Goal: Task Accomplishment & Management: Use online tool/utility

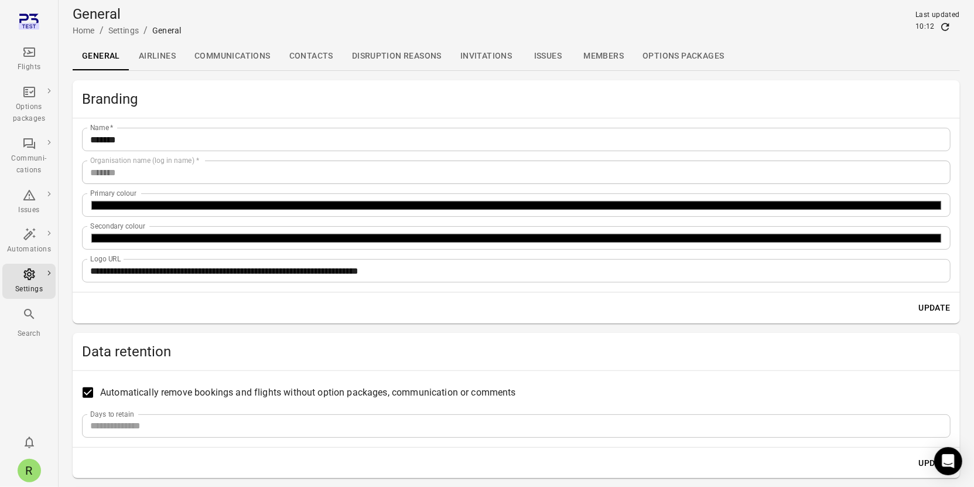
click at [26, 320] on icon "Main navigation" at bounding box center [29, 314] width 14 height 14
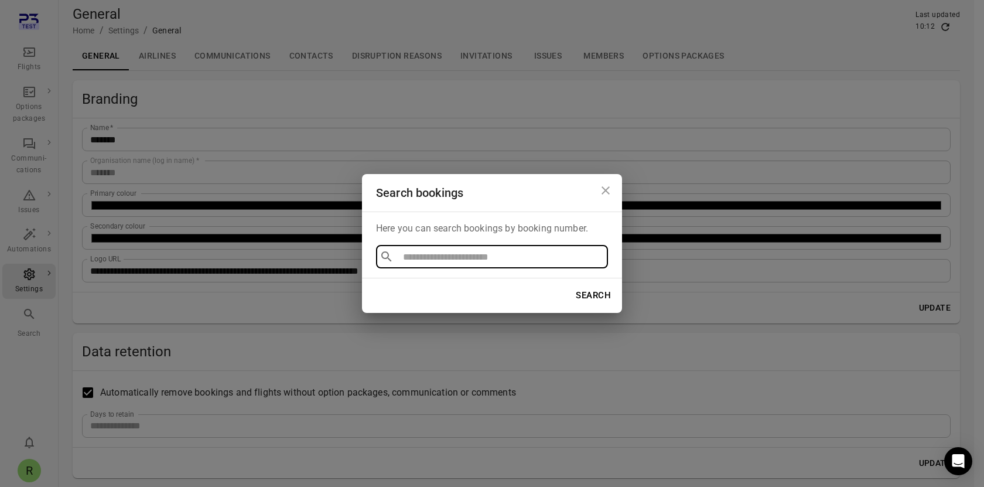
type input "*"
type input "**********"
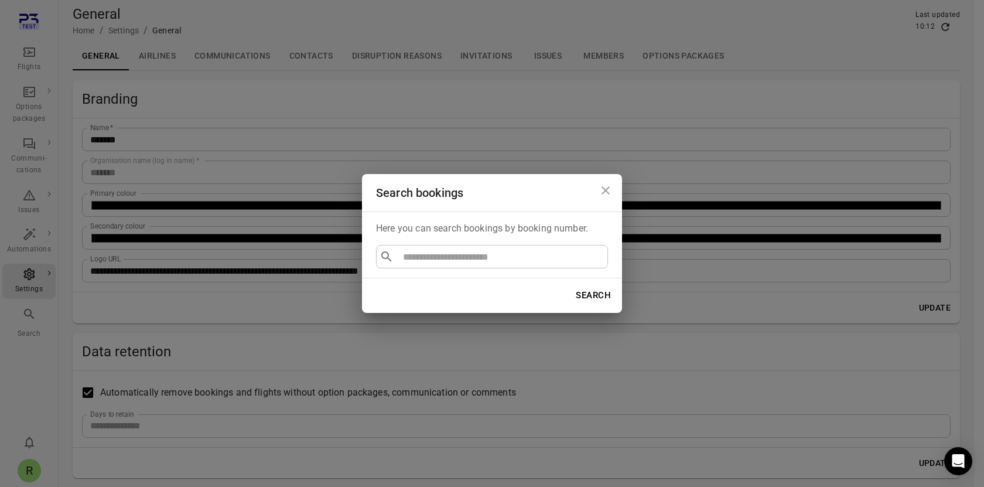
click at [166, 153] on div "Search bookings Here you can search bookings by booking number. ​ ​ Search" at bounding box center [492, 243] width 984 height 487
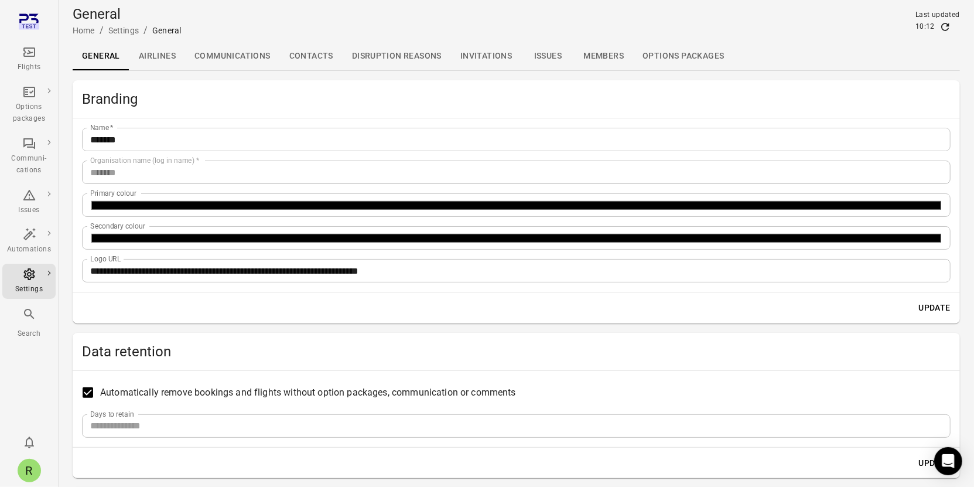
click at [28, 64] on div "Flights" at bounding box center [29, 67] width 44 height 12
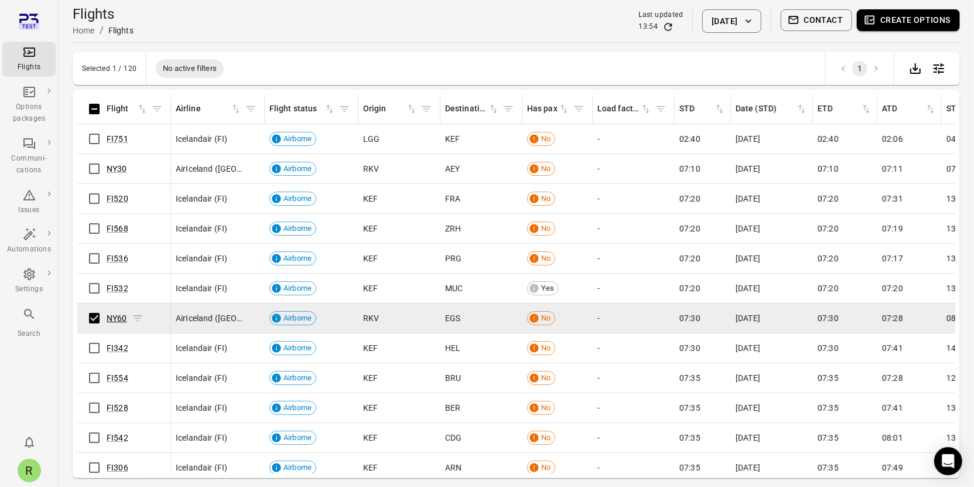
click at [115, 319] on link "NY60" at bounding box center [117, 317] width 20 height 9
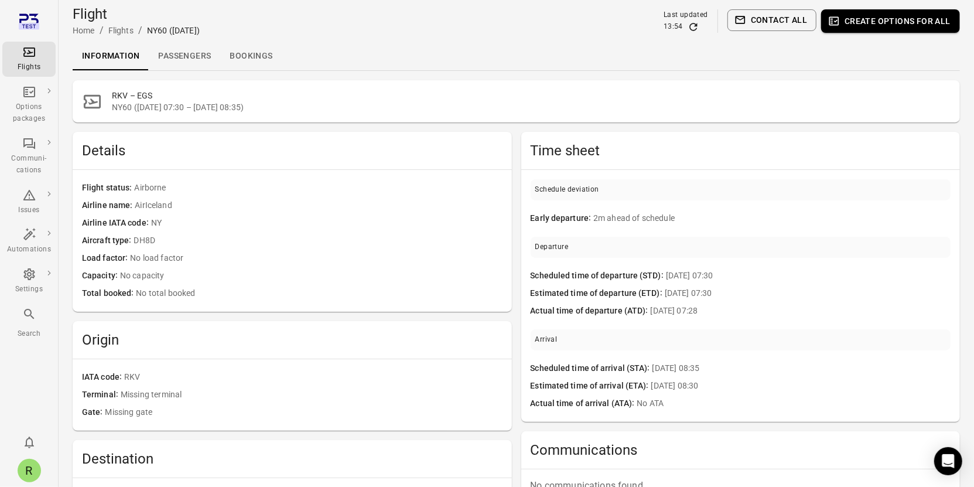
click at [204, 56] on link "Passengers" at bounding box center [184, 56] width 71 height 28
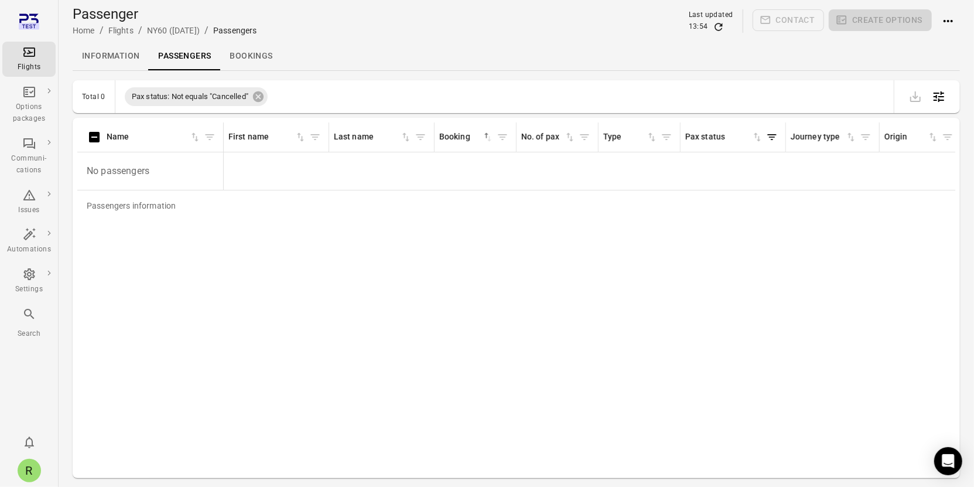
click at [110, 59] on link "Information" at bounding box center [111, 56] width 76 height 28
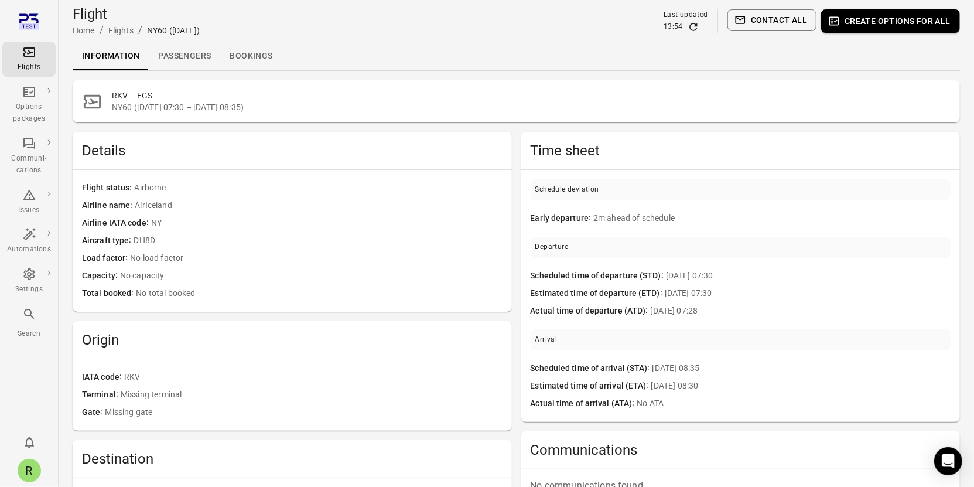
click at [179, 60] on link "Passengers" at bounding box center [184, 56] width 71 height 28
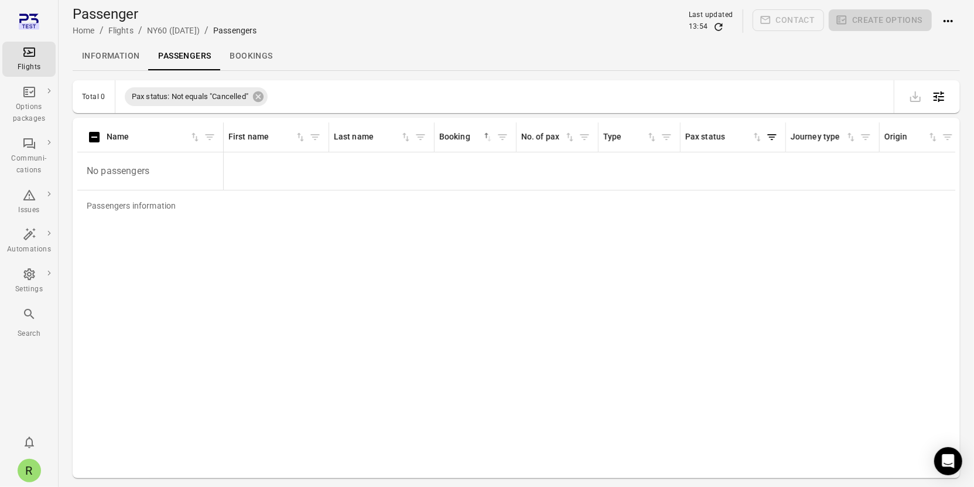
click at [119, 59] on link "Information" at bounding box center [111, 56] width 76 height 28
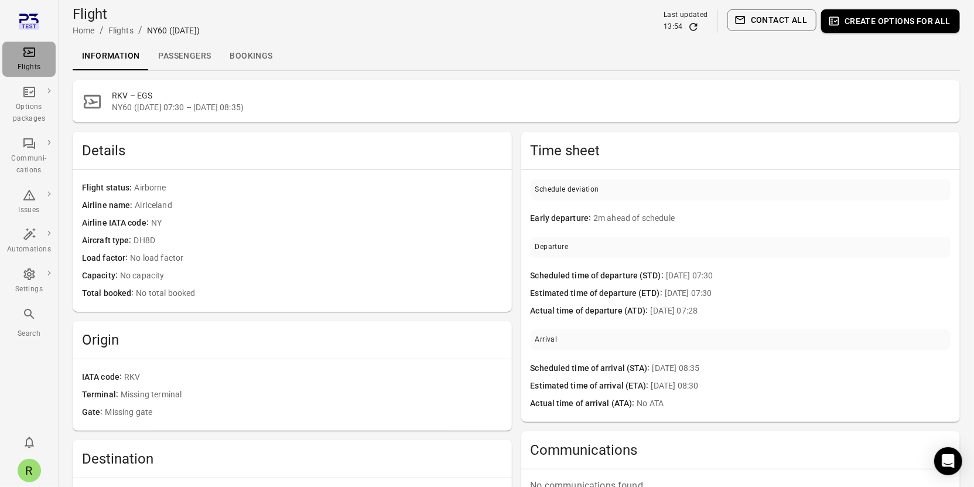
click at [40, 68] on div "Flights" at bounding box center [29, 67] width 44 height 12
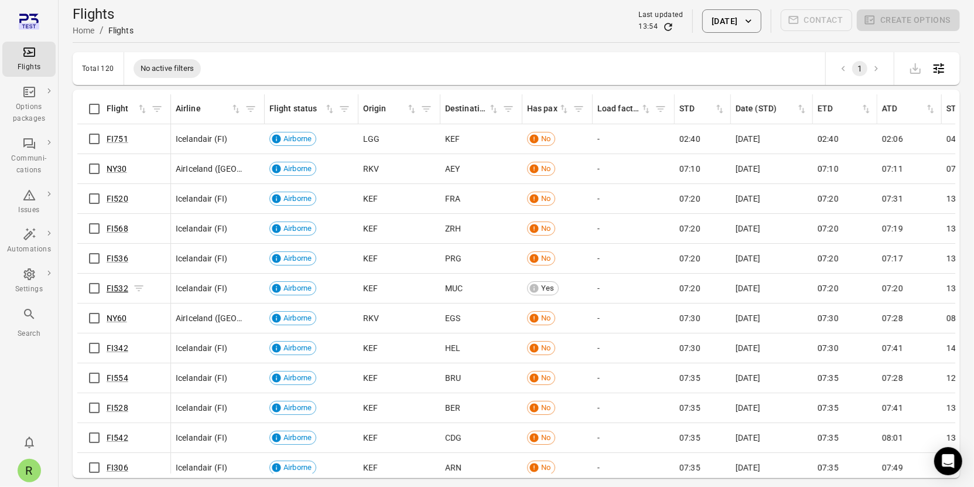
click at [119, 290] on link "FI532" at bounding box center [118, 287] width 22 height 9
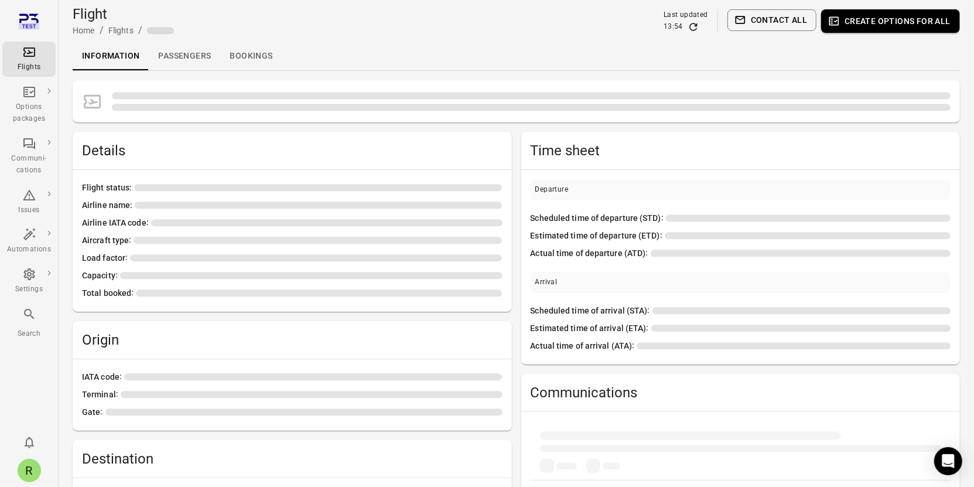
click at [188, 56] on link "Passengers" at bounding box center [184, 56] width 71 height 28
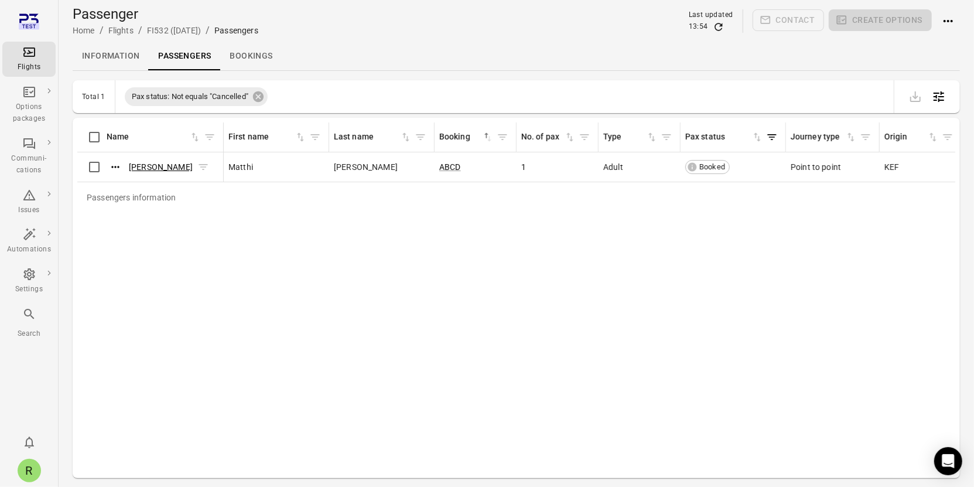
click at [158, 167] on link "Matthi Sigurdsson" at bounding box center [161, 166] width 64 height 9
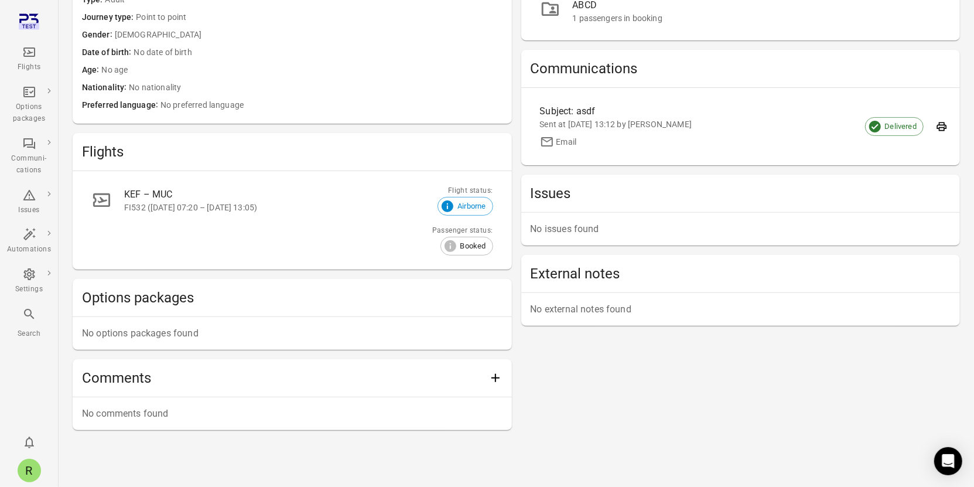
scroll to position [167, 0]
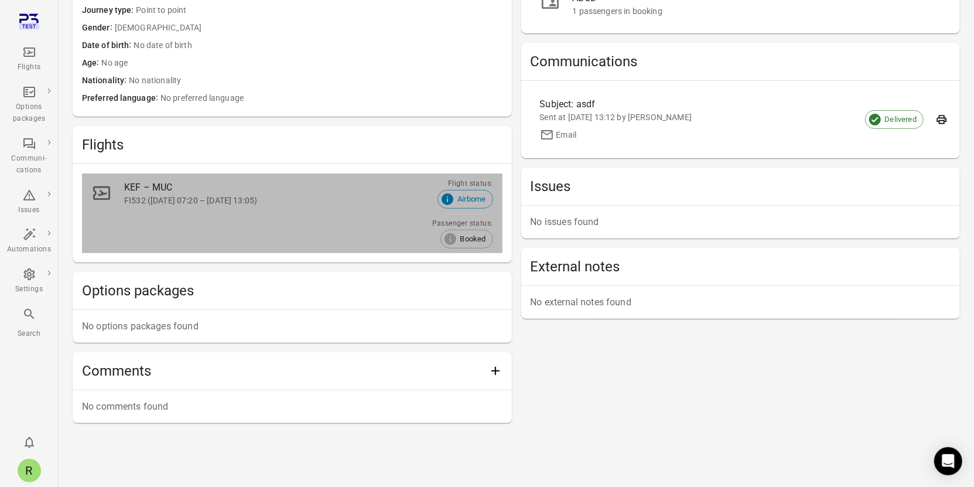
click at [129, 194] on div "FI532 (13 Oct 2025 07:20 – 13 Oct 2025 13:05)" at bounding box center [278, 200] width 308 height 12
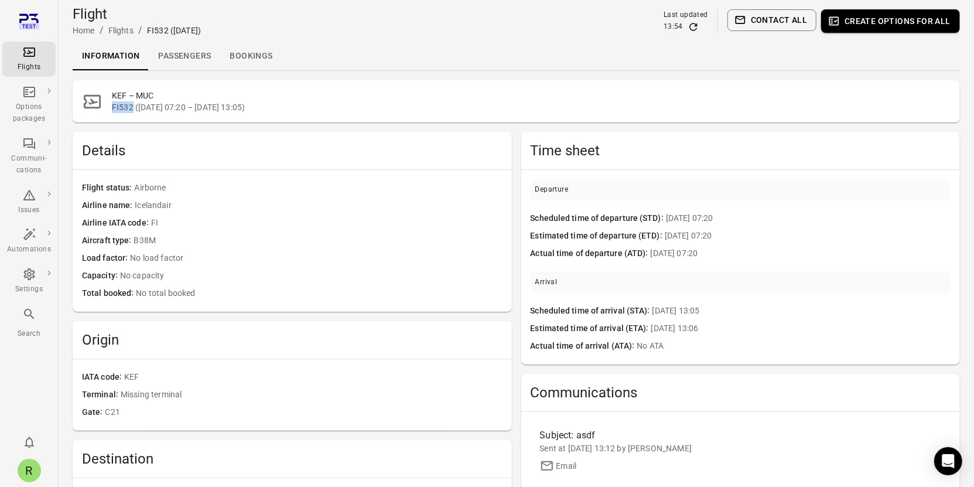
drag, startPoint x: 110, startPoint y: 107, endPoint x: 133, endPoint y: 107, distance: 22.8
click at [133, 107] on div "KEF – MUC FI532 (13 Oct 2025 07:20 – 13 Oct 2025 13:05)" at bounding box center [516, 101] width 887 height 42
copy span "FI532"
click at [29, 309] on icon "Main navigation" at bounding box center [29, 314] width 14 height 14
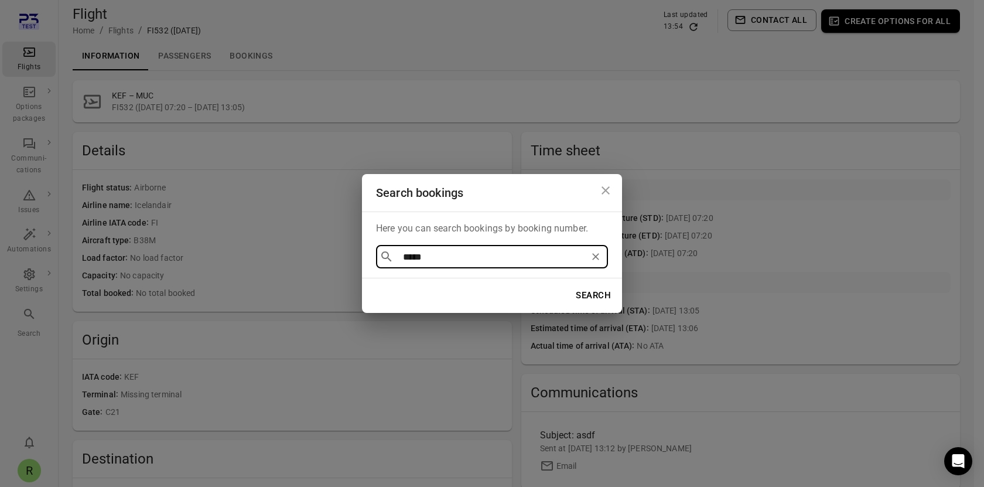
type input "*****"
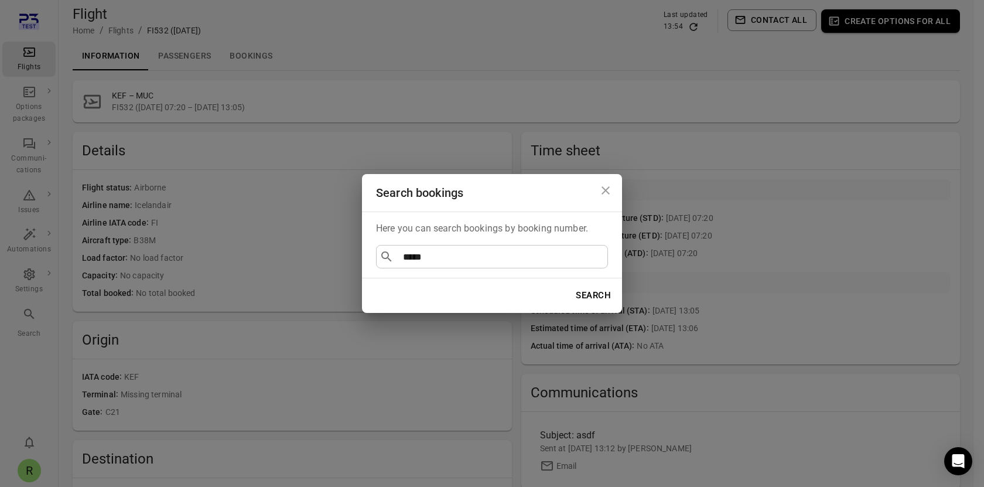
click at [238, 159] on div "Search bookings Here you can search bookings by booking number. ​ ***** ​ Search" at bounding box center [492, 243] width 984 height 487
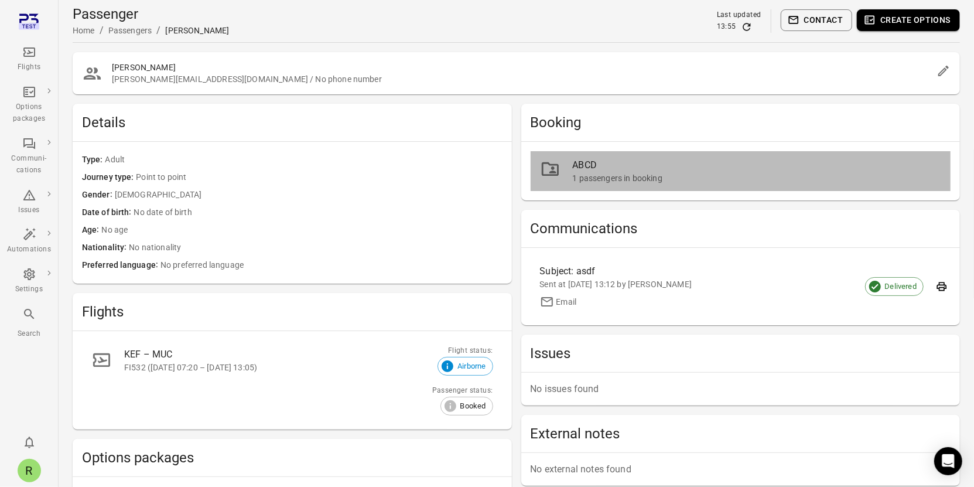
click at [570, 174] on div at bounding box center [556, 171] width 33 height 25
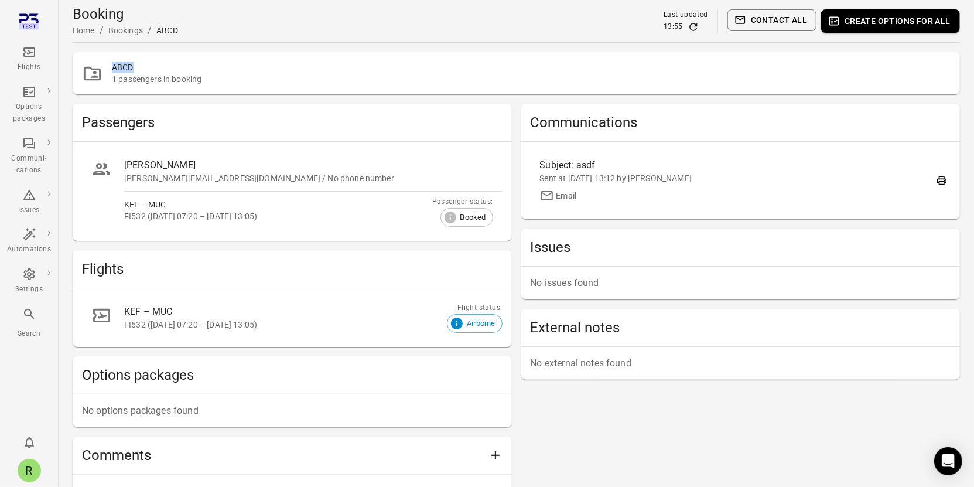
drag, startPoint x: 129, startPoint y: 66, endPoint x: 108, endPoint y: 66, distance: 21.1
click at [108, 66] on div "ABCD 1 passengers in booking" at bounding box center [516, 73] width 887 height 42
copy h2 "ABCD"
click at [26, 316] on icon "Main navigation" at bounding box center [29, 314] width 14 height 14
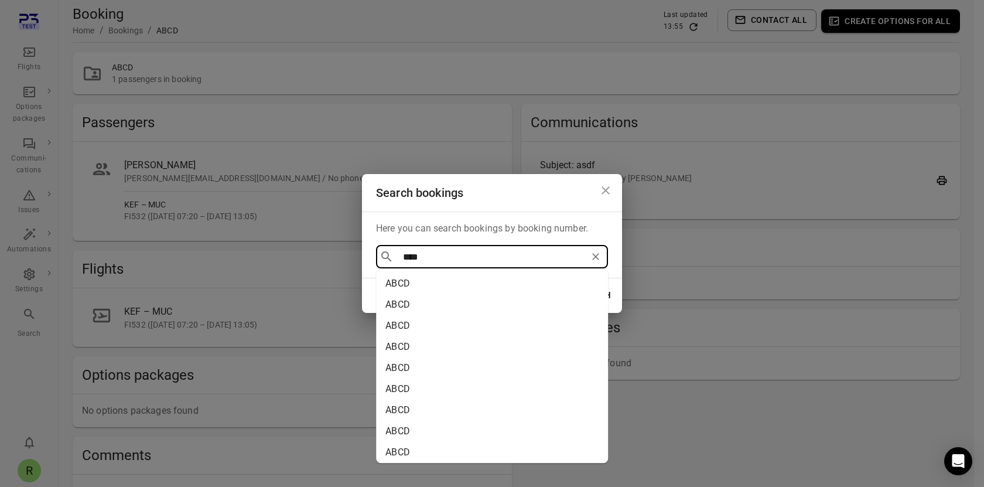
type input "****"
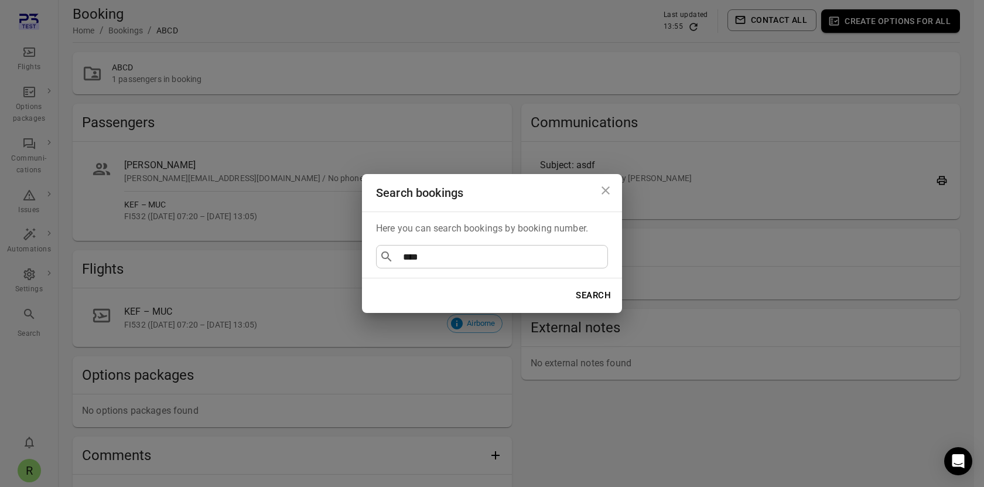
click at [620, 252] on div "Here you can search bookings by booking number. ​ **** ​" at bounding box center [492, 244] width 260 height 67
click at [600, 292] on button "Search" at bounding box center [593, 295] width 48 height 25
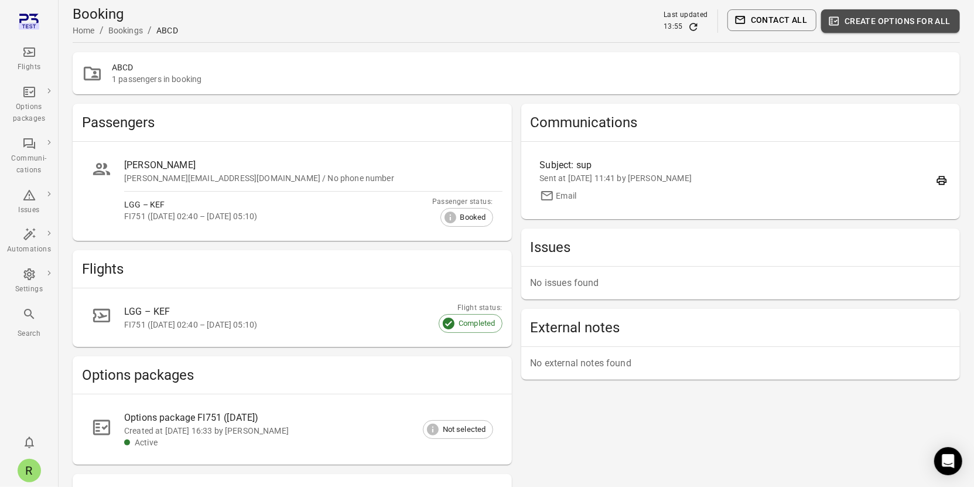
click at [862, 22] on button "Create options for all" at bounding box center [890, 20] width 139 height 23
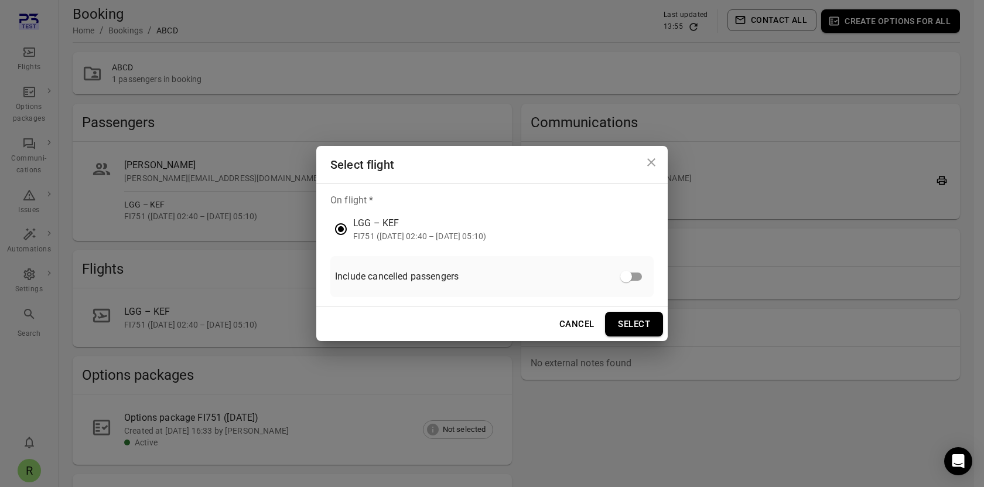
click at [486, 229] on div "LGG – KEF" at bounding box center [419, 223] width 133 height 14
click at [385, 229] on div "LGG – KEF" at bounding box center [419, 223] width 133 height 14
drag, startPoint x: 545, startPoint y: 293, endPoint x: 538, endPoint y: 288, distance: 8.8
click at [545, 293] on div "Include cancelled passengers" at bounding box center [491, 276] width 323 height 41
click at [375, 231] on div "FI751 (22 Nov 2024 02:40 – 22 Nov 2024 05:10)" at bounding box center [419, 236] width 133 height 12
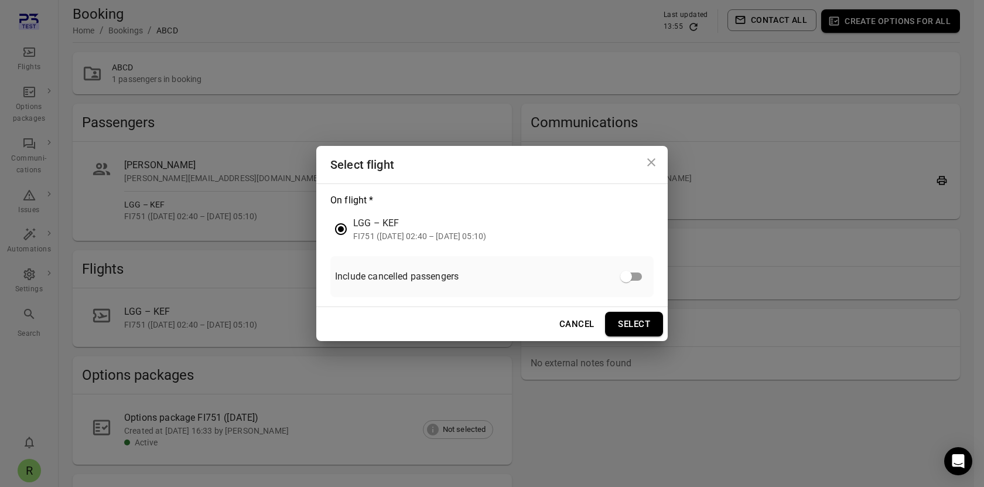
drag, startPoint x: 387, startPoint y: 234, endPoint x: 353, endPoint y: 232, distance: 33.5
click at [385, 235] on div "FI751 (22 Nov 2024 02:40 – 22 Nov 2024 05:10)" at bounding box center [419, 236] width 133 height 12
click at [437, 258] on div "Include cancelled passengers" at bounding box center [491, 276] width 323 height 41
click at [583, 321] on button "Cancel" at bounding box center [577, 324] width 48 height 25
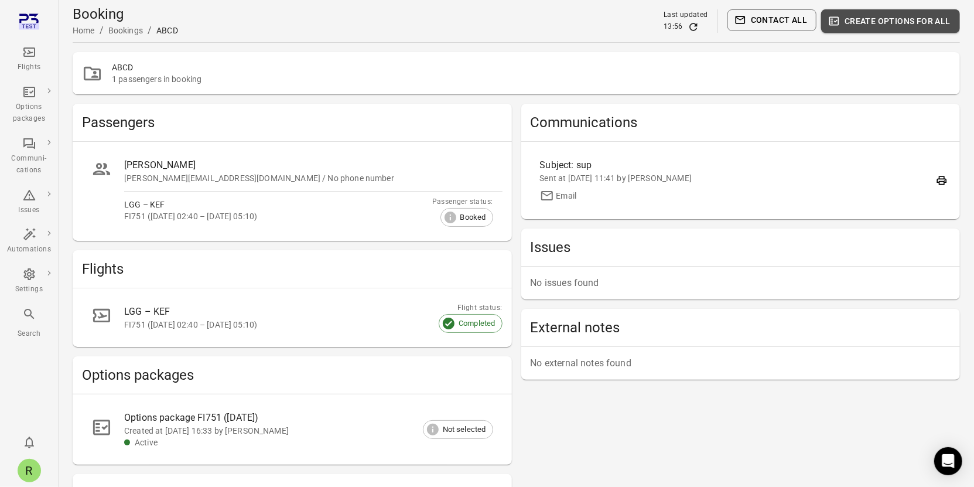
click at [925, 19] on button "Create options for all" at bounding box center [890, 20] width 139 height 23
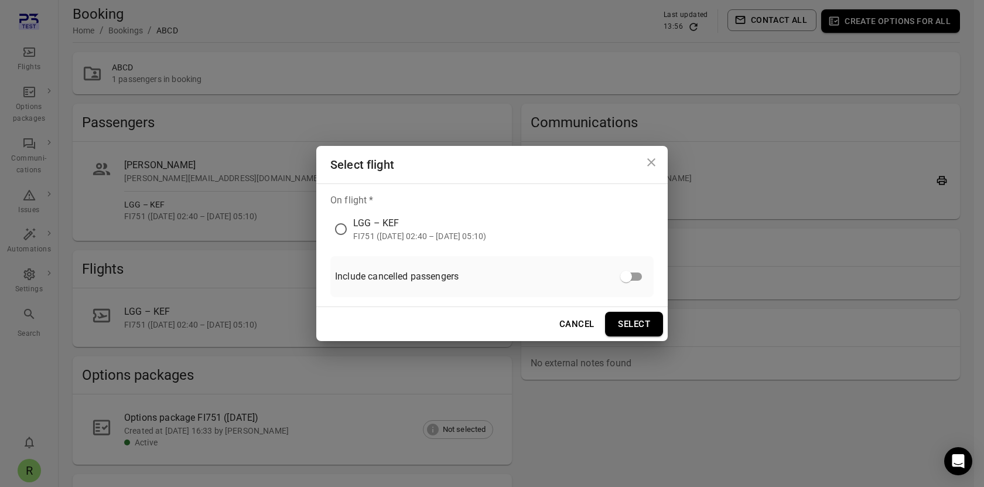
click at [621, 328] on button "Select" at bounding box center [634, 324] width 58 height 25
click at [650, 162] on icon "Close dialog" at bounding box center [651, 162] width 8 height 8
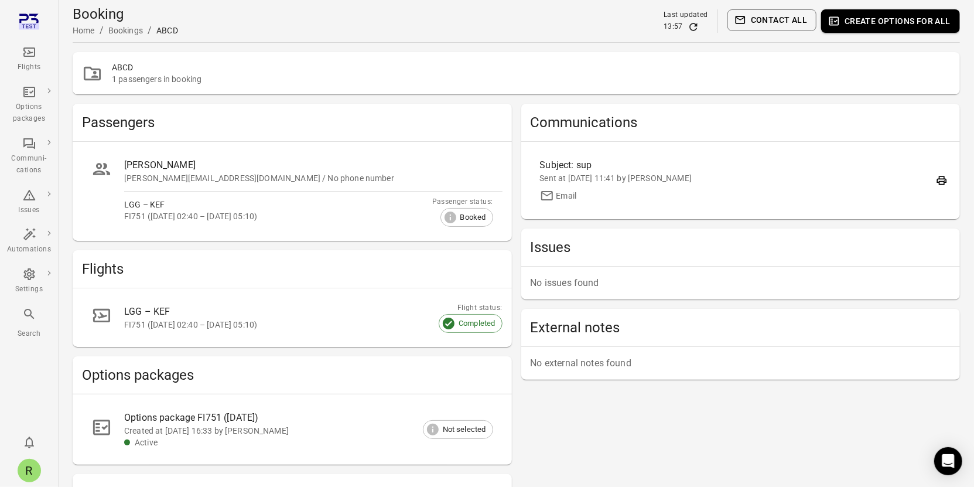
click at [30, 65] on div "Flights" at bounding box center [29, 67] width 44 height 12
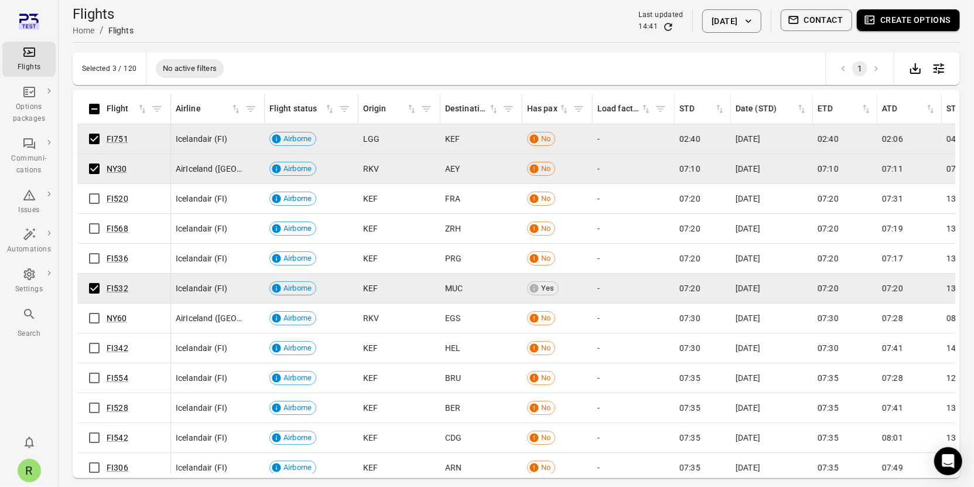
click at [881, 24] on button "Create options" at bounding box center [908, 20] width 103 height 22
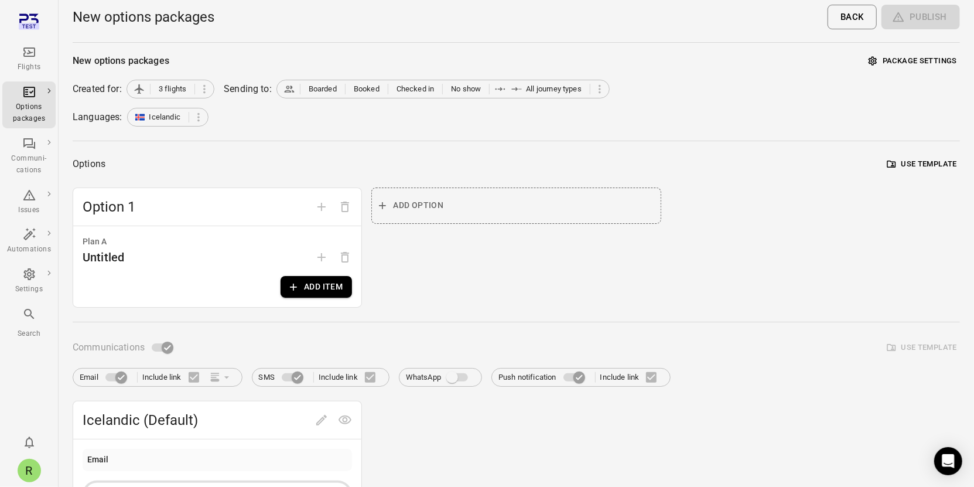
click at [210, 252] on div "Untitled" at bounding box center [217, 257] width 269 height 19
click at [123, 199] on span "Option 1" at bounding box center [196, 206] width 227 height 19
click at [331, 281] on button "Add item" at bounding box center [316, 287] width 71 height 22
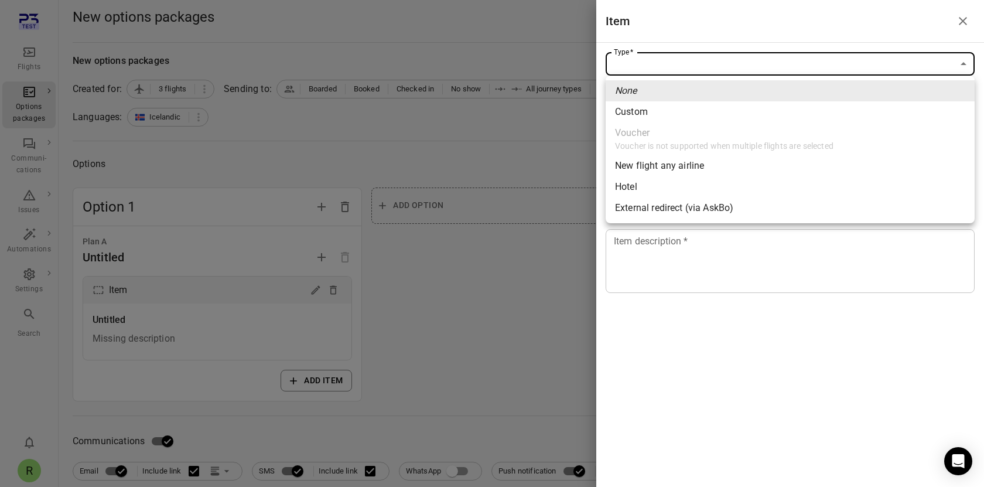
click at [650, 110] on li "Custom" at bounding box center [790, 111] width 369 height 21
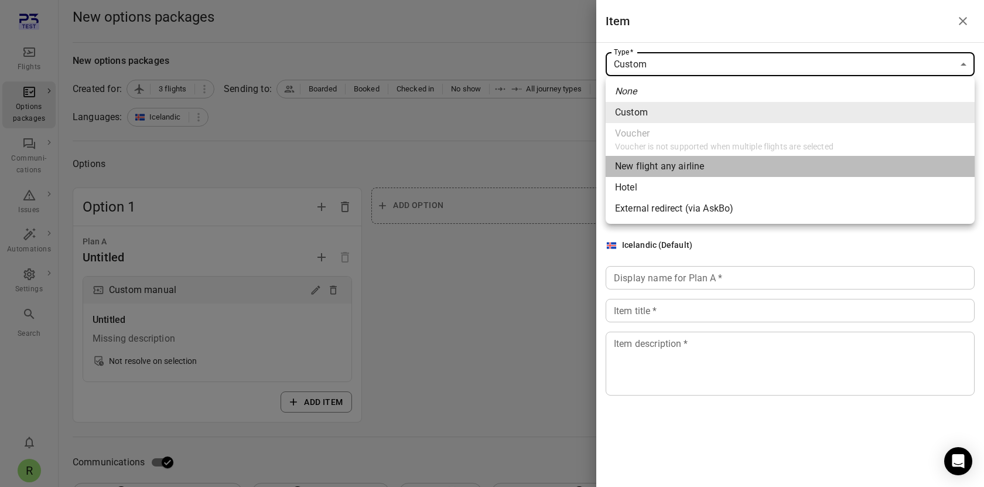
click at [654, 166] on div "New flight any airline" at bounding box center [659, 166] width 89 height 14
type input "**********"
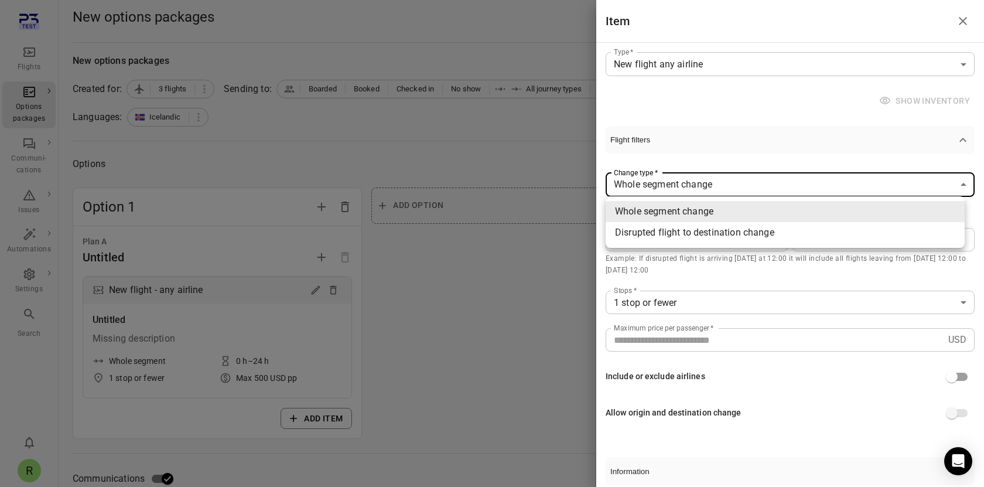
click at [661, 299] on div at bounding box center [492, 243] width 984 height 487
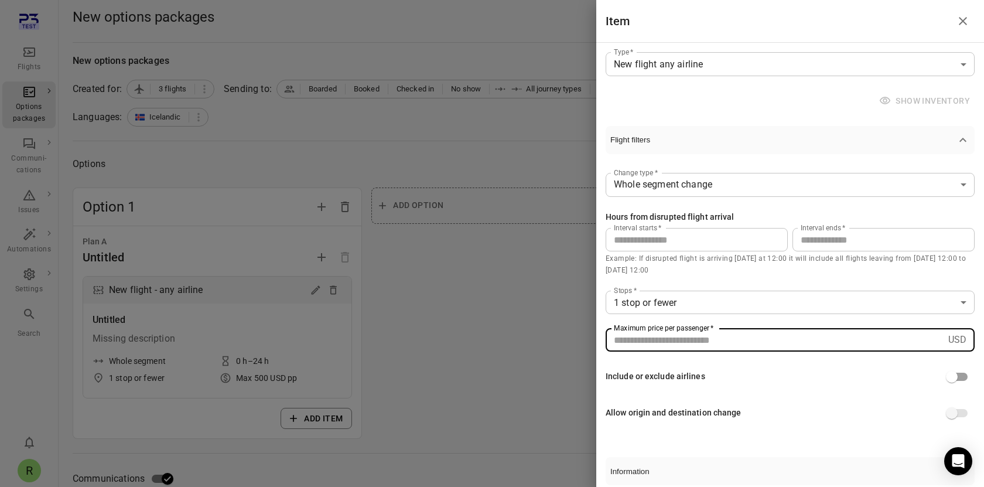
click at [669, 344] on input "***" at bounding box center [775, 339] width 338 height 23
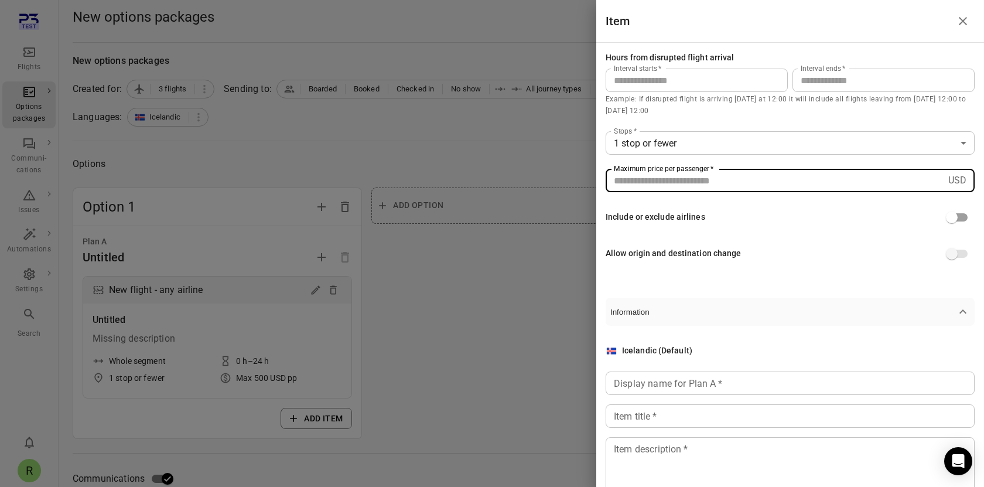
scroll to position [238, 0]
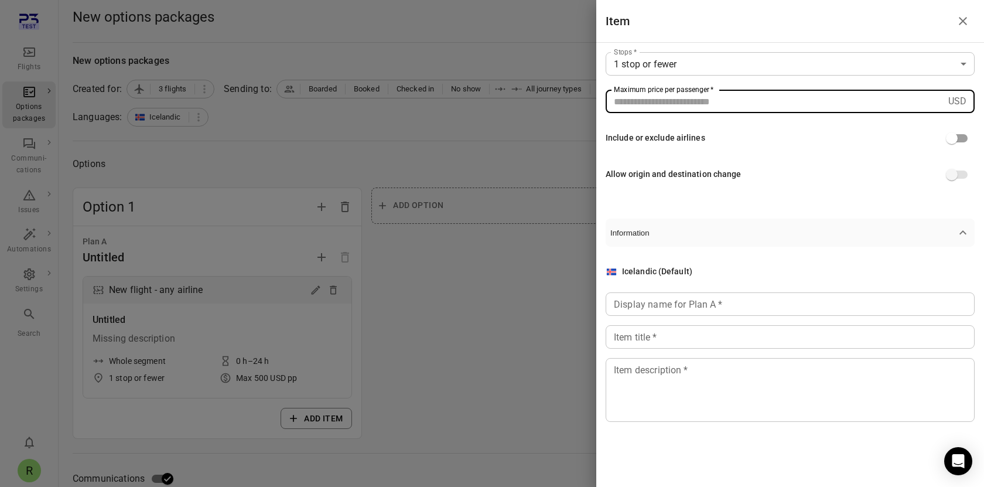
click at [381, 317] on div at bounding box center [492, 243] width 984 height 487
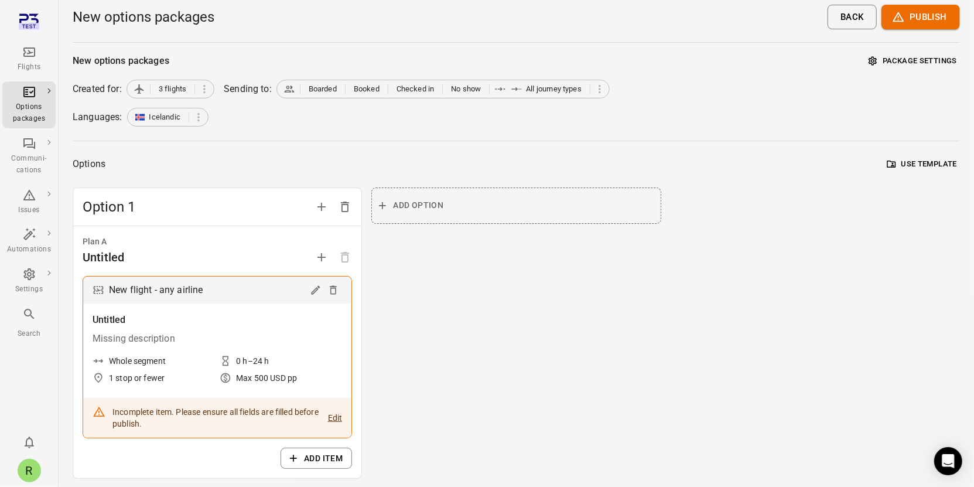
click at [336, 418] on button "Edit" at bounding box center [335, 417] width 15 height 23
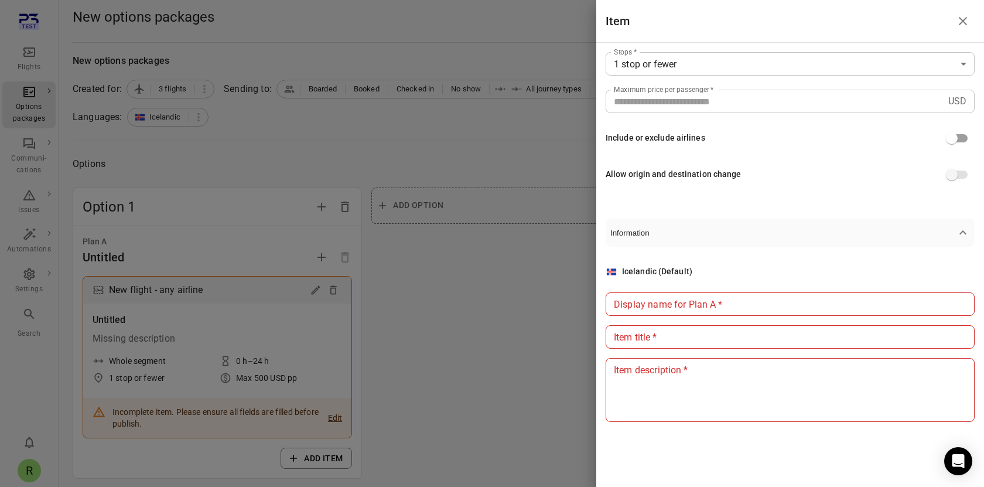
click at [689, 305] on input "Display name for Plan A   *" at bounding box center [790, 303] width 369 height 23
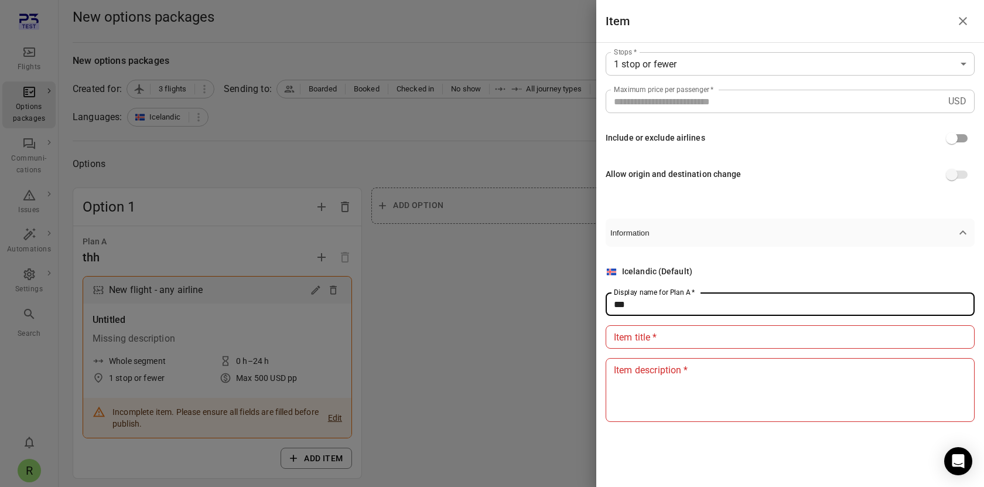
type input "***"
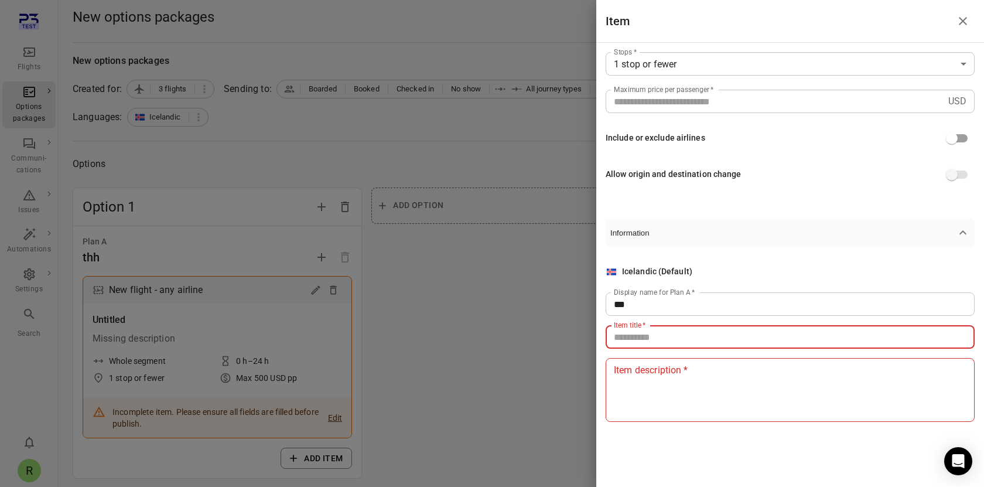
click at [675, 340] on input "Item title   *" at bounding box center [790, 336] width 369 height 23
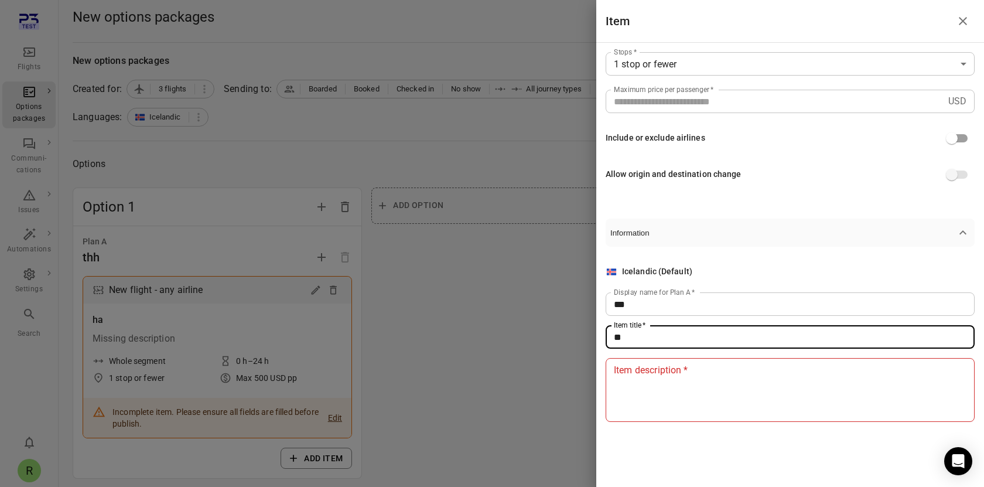
type input "**"
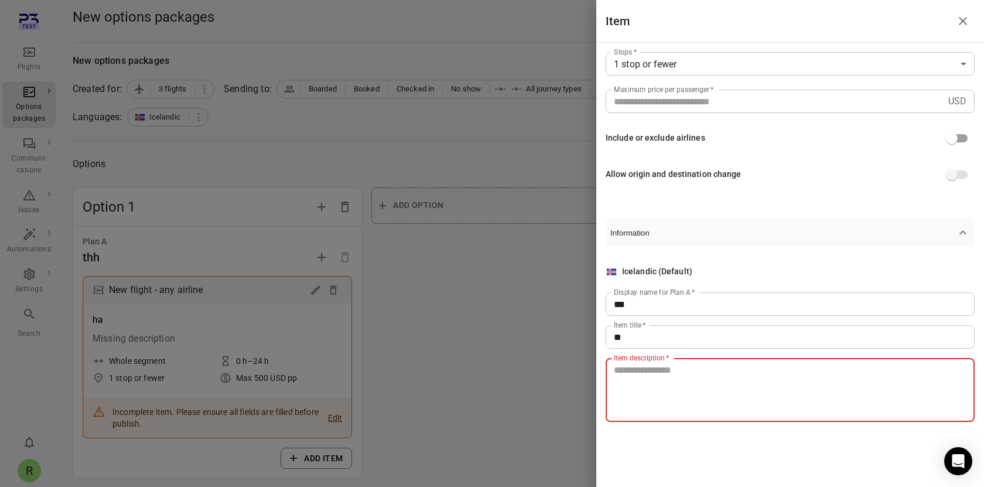
click at [664, 394] on textarea "Item description   *" at bounding box center [790, 390] width 353 height 54
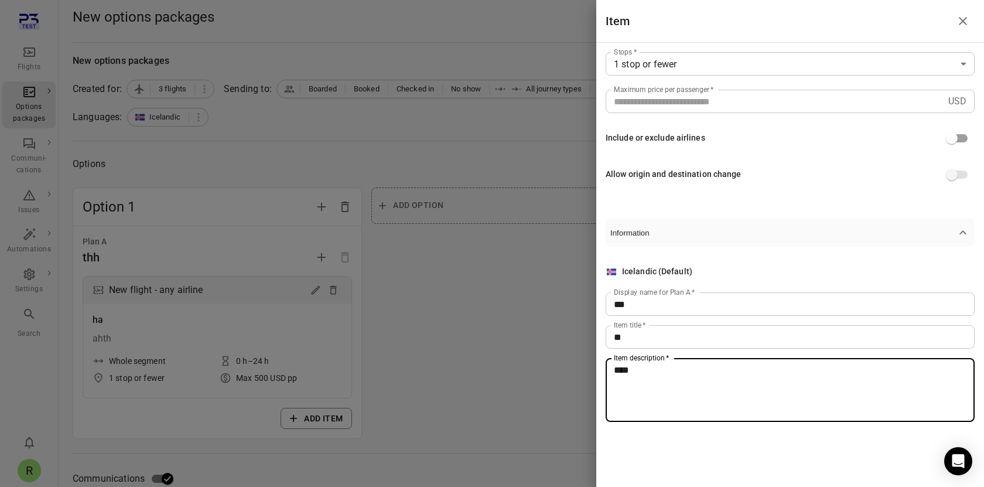
type textarea "****"
click at [500, 339] on div at bounding box center [492, 243] width 984 height 487
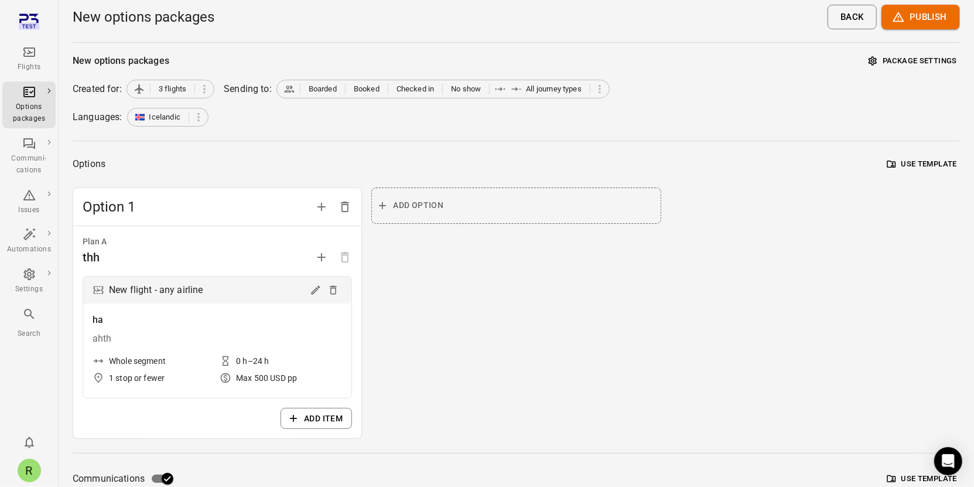
drag, startPoint x: 523, startPoint y: 347, endPoint x: 658, endPoint y: 365, distance: 136.4
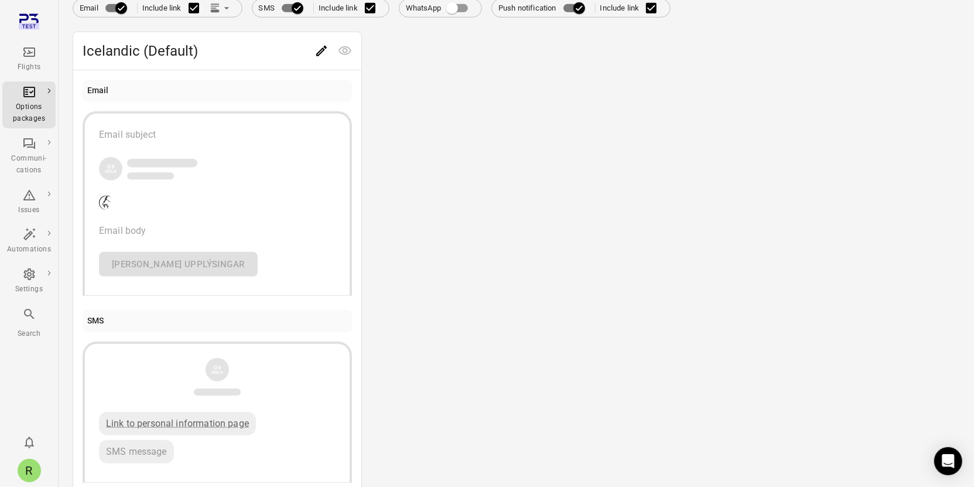
scroll to position [501, 0]
click at [323, 46] on icon "Edit" at bounding box center [321, 50] width 14 height 14
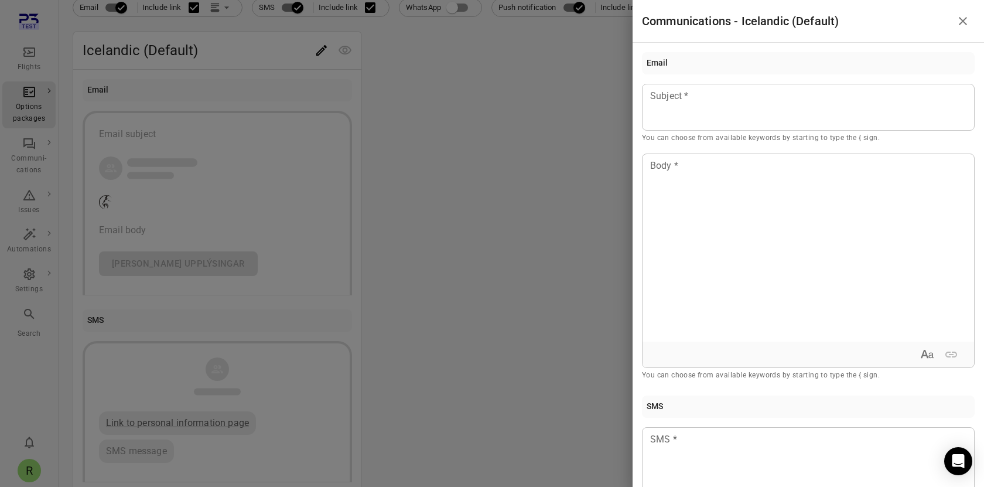
click at [501, 172] on div at bounding box center [492, 243] width 984 height 487
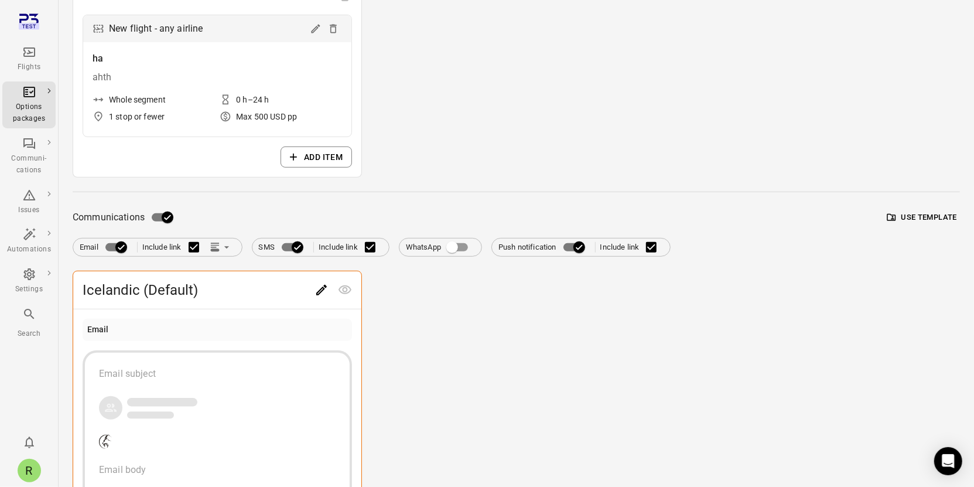
scroll to position [0, 0]
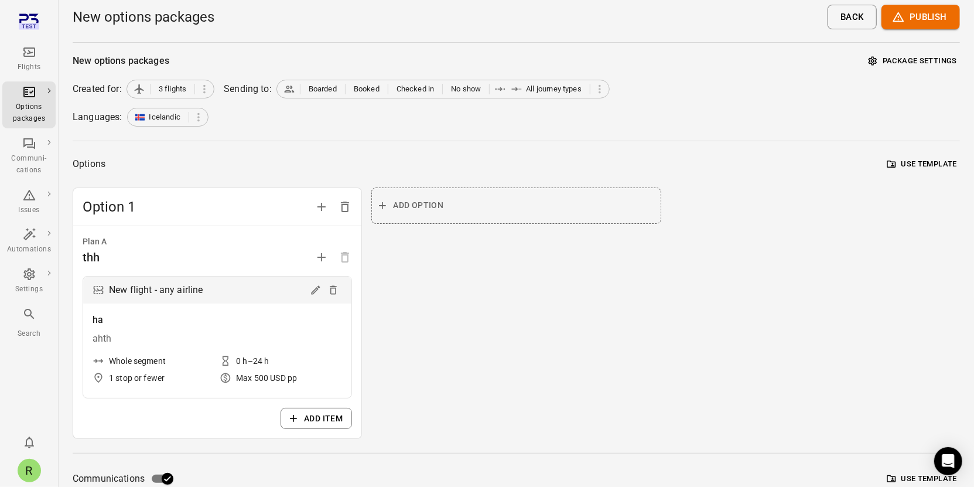
click at [910, 21] on button "Publish" at bounding box center [920, 17] width 78 height 25
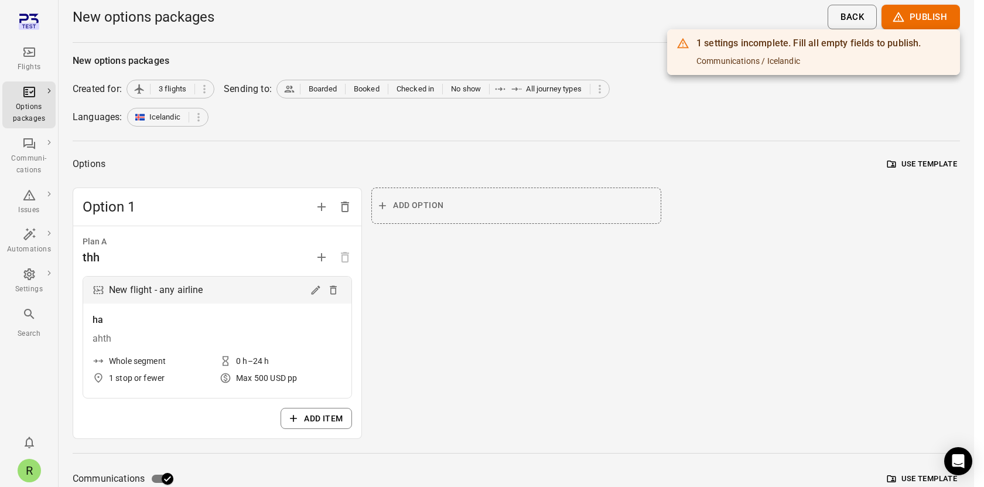
drag, startPoint x: 766, startPoint y: 295, endPoint x: 628, endPoint y: 323, distance: 141.0
click at [765, 295] on div at bounding box center [492, 243] width 984 height 487
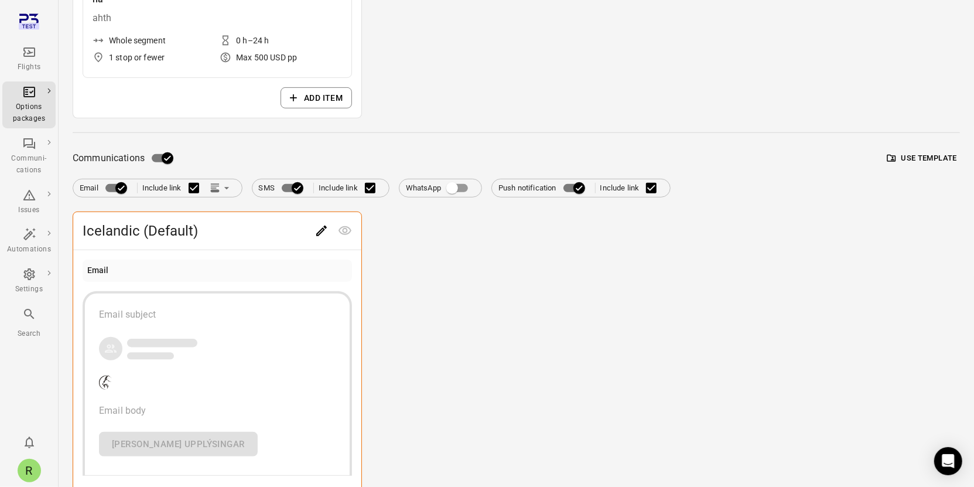
scroll to position [412, 0]
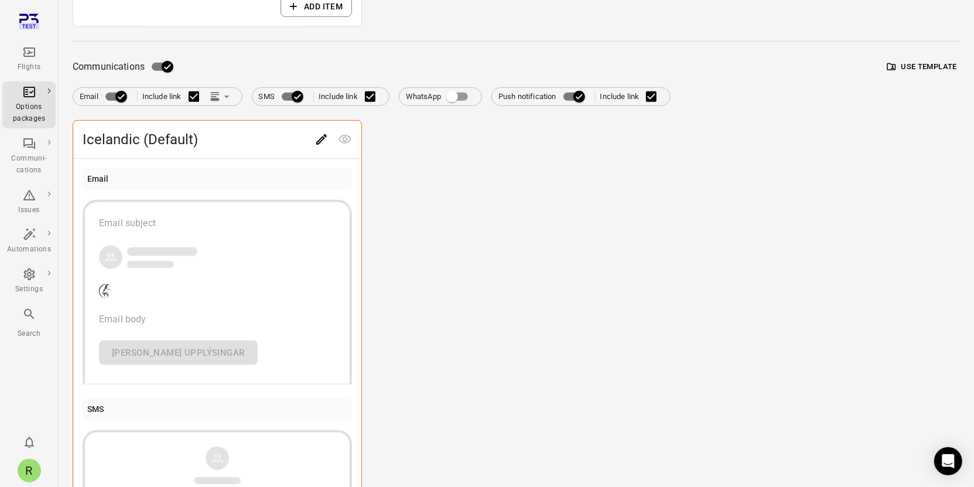
click at [323, 138] on icon "Edit" at bounding box center [321, 139] width 14 height 14
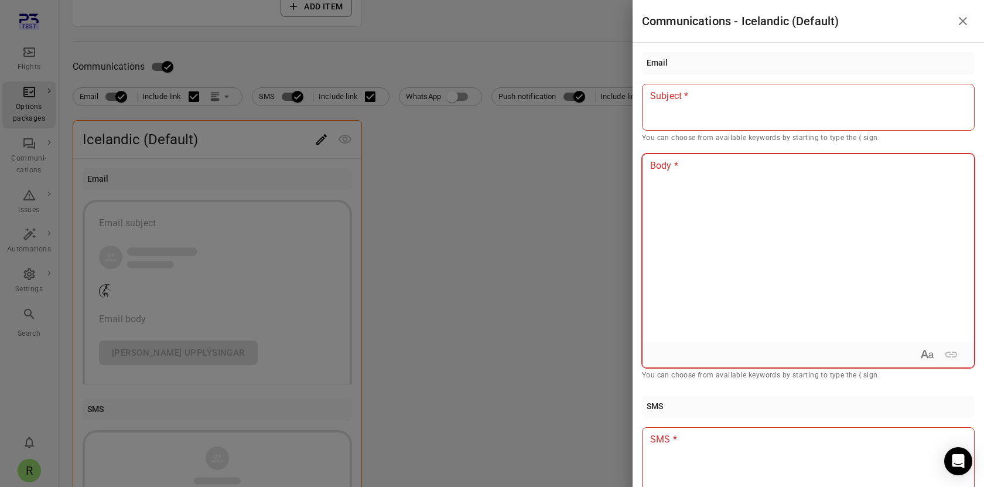
click at [719, 256] on div at bounding box center [807, 247] width 331 height 187
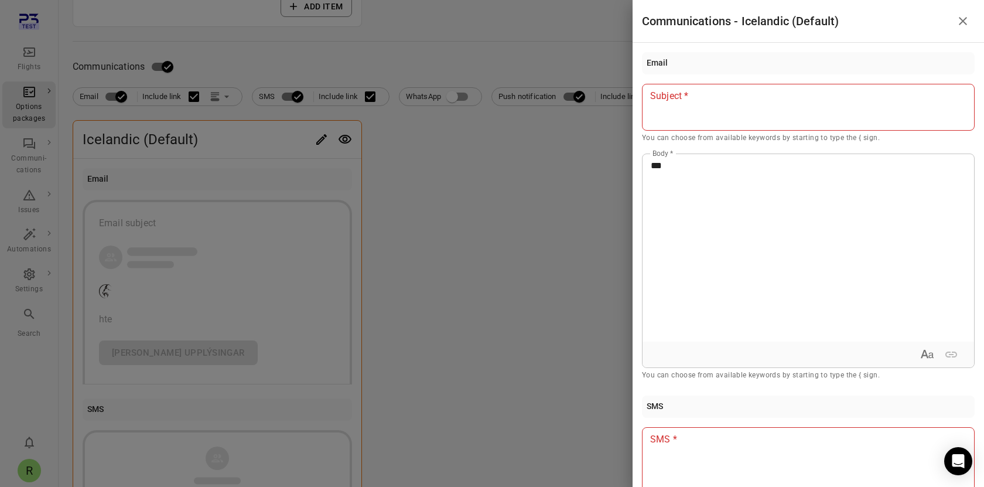
click at [697, 107] on div at bounding box center [808, 107] width 333 height 47
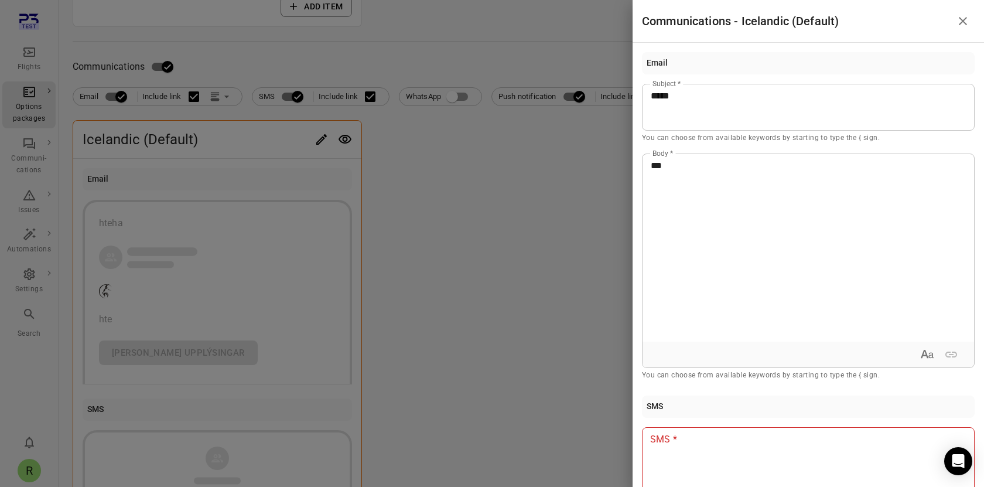
click at [564, 381] on div at bounding box center [492, 243] width 984 height 487
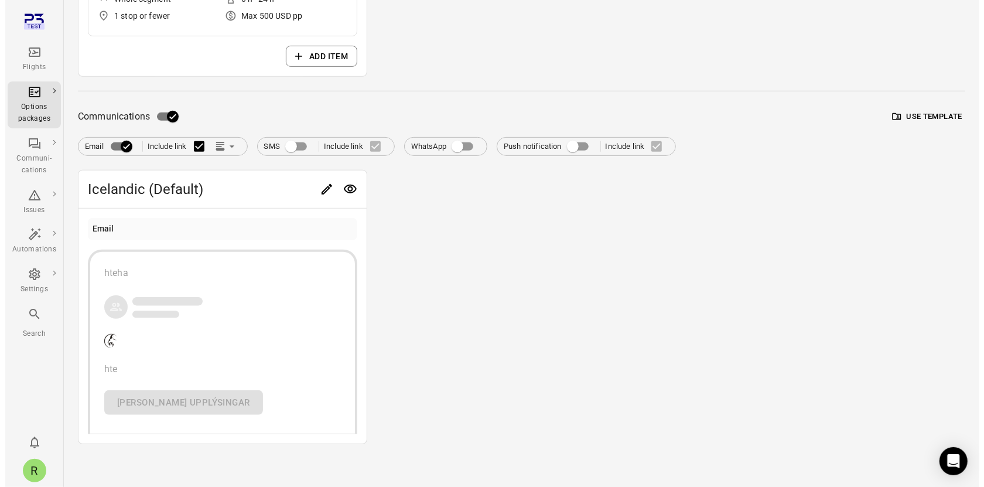
scroll to position [0, 0]
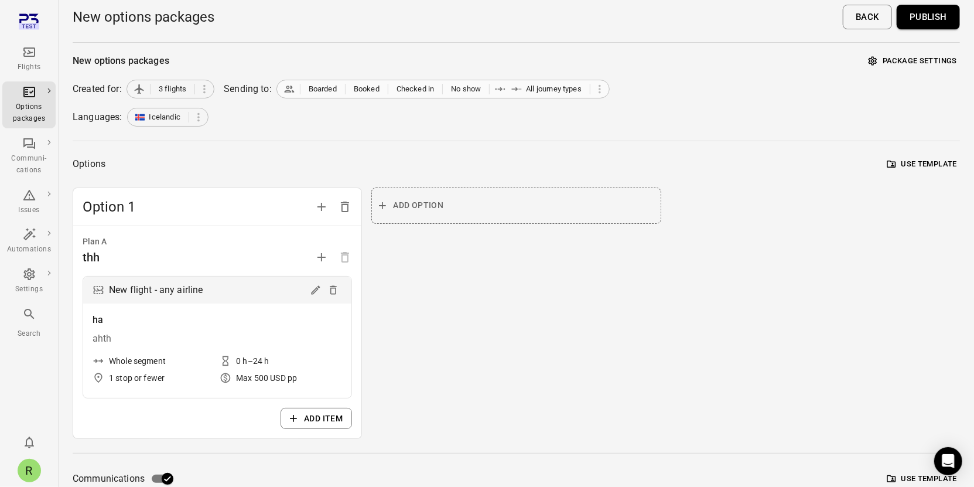
click at [608, 89] on div "Boarded Booked Checked in No show All journey types" at bounding box center [442, 89] width 333 height 19
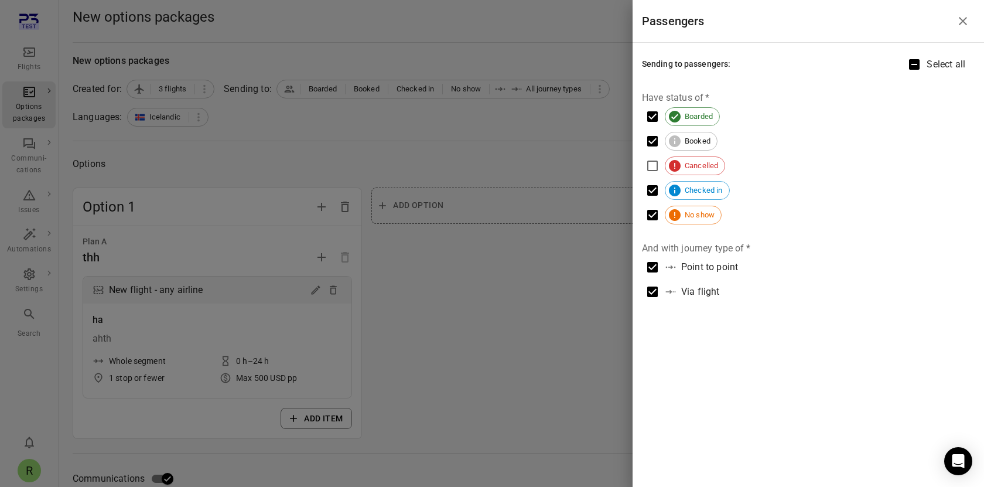
click at [270, 90] on div at bounding box center [492, 243] width 984 height 487
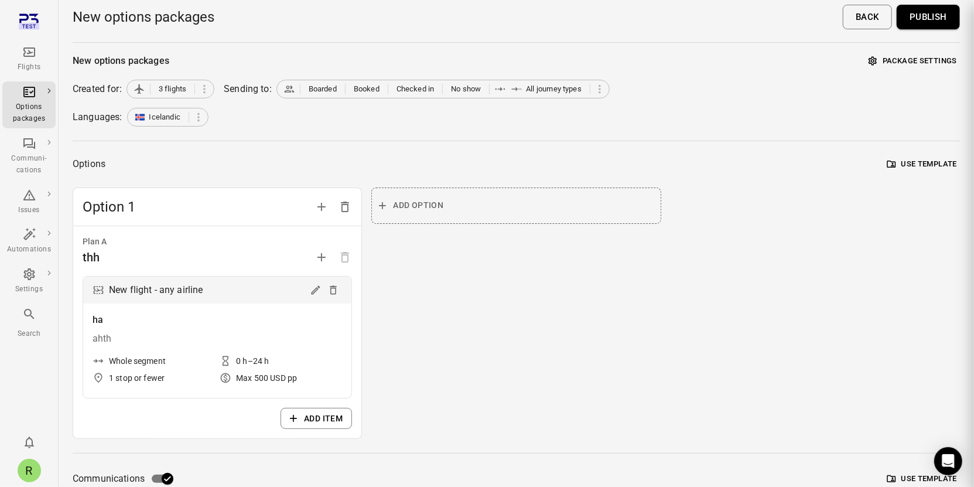
drag, startPoint x: 271, startPoint y: 90, endPoint x: 277, endPoint y: 139, distance: 50.2
click at [271, 92] on div at bounding box center [487, 243] width 974 height 487
click at [158, 163] on div "Options Use template" at bounding box center [516, 164] width 887 height 18
click at [31, 308] on icon "Main navigation" at bounding box center [29, 314] width 14 height 14
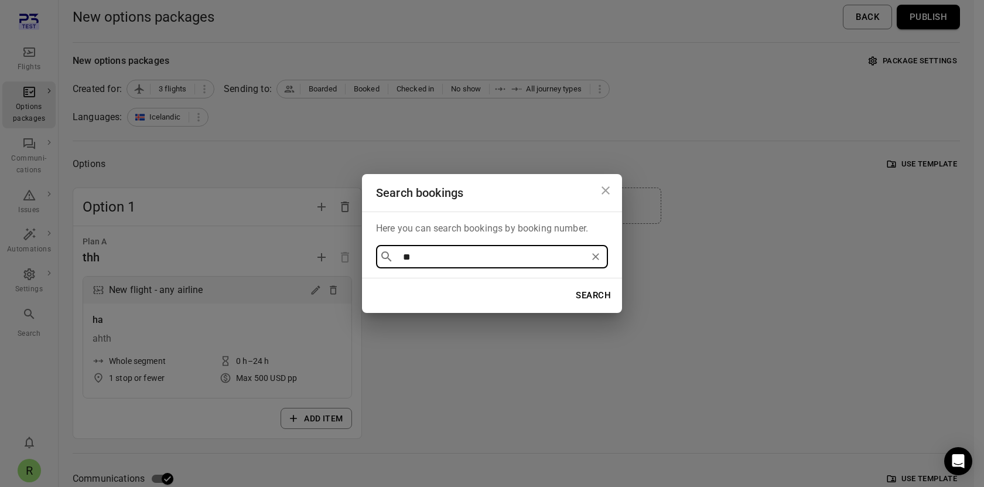
click at [418, 259] on input "**" at bounding box center [491, 256] width 187 height 16
type input "**********"
click at [191, 186] on div "Search bookings Here you can search bookings by booking number. ​ ​ Search" at bounding box center [492, 243] width 984 height 487
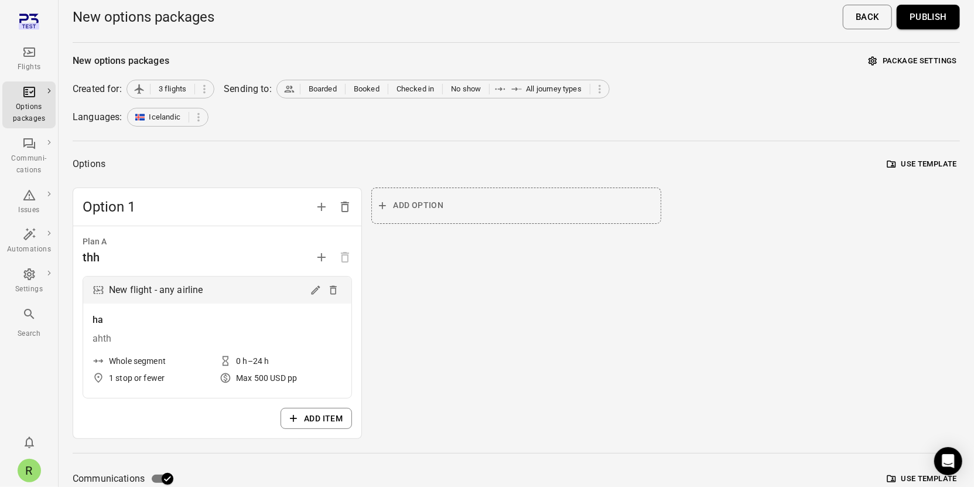
click at [175, 166] on div "Options Use template" at bounding box center [516, 164] width 887 height 18
click at [34, 53] on icon "Main navigation" at bounding box center [29, 51] width 12 height 9
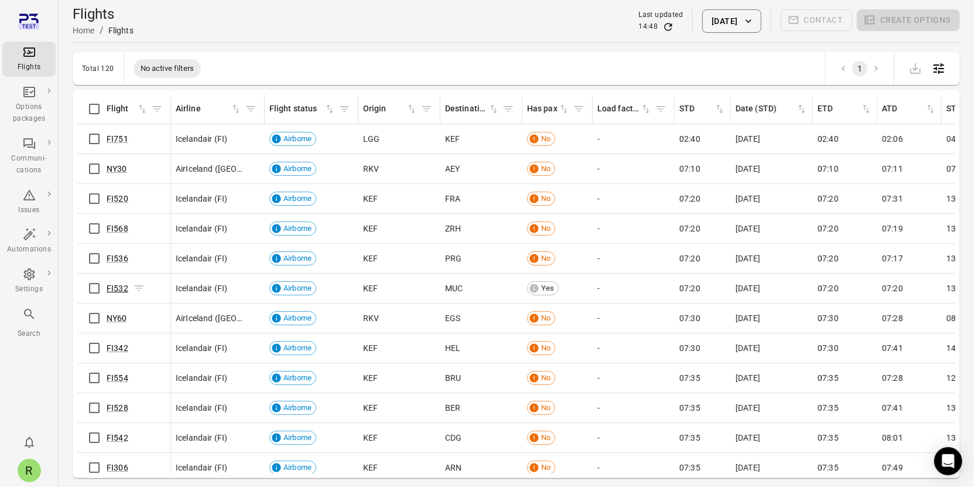
click at [114, 288] on link "FI532" at bounding box center [118, 287] width 22 height 9
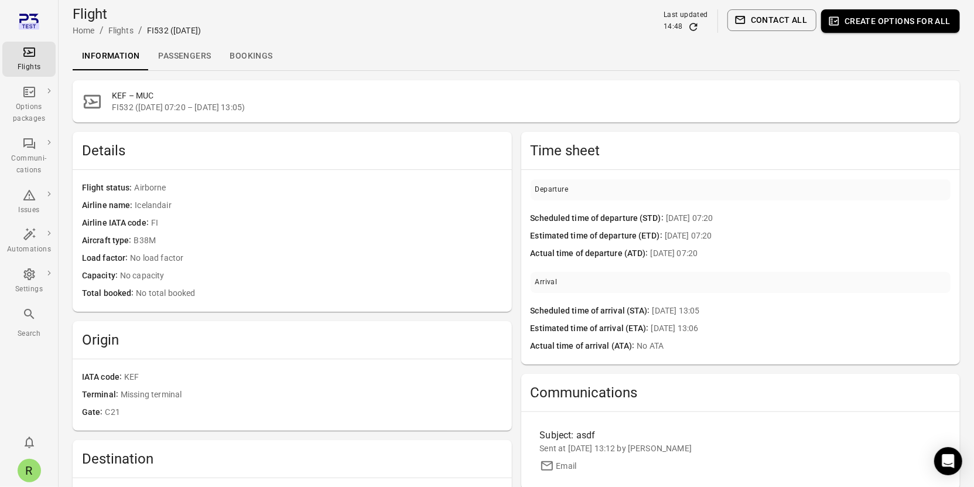
click at [197, 58] on link "Passengers" at bounding box center [184, 56] width 71 height 28
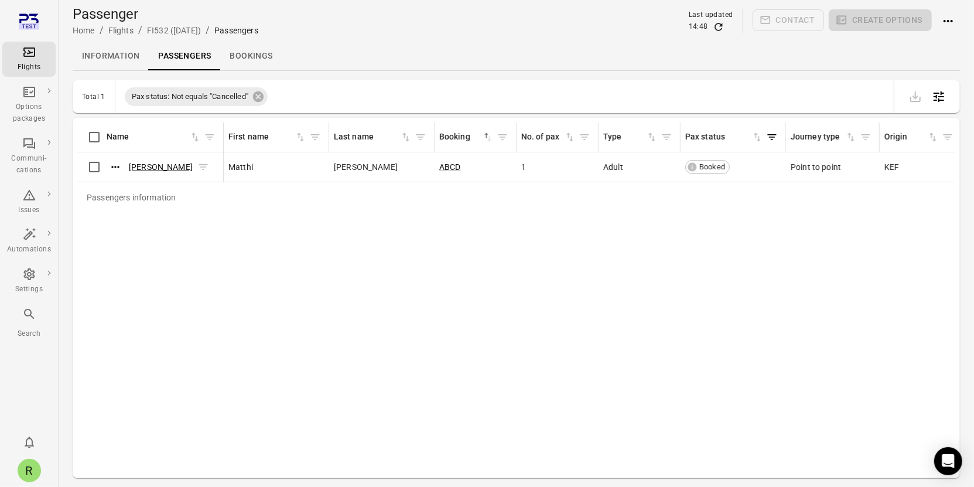
click at [167, 163] on link "Matthi Sigurdsson" at bounding box center [161, 166] width 64 height 9
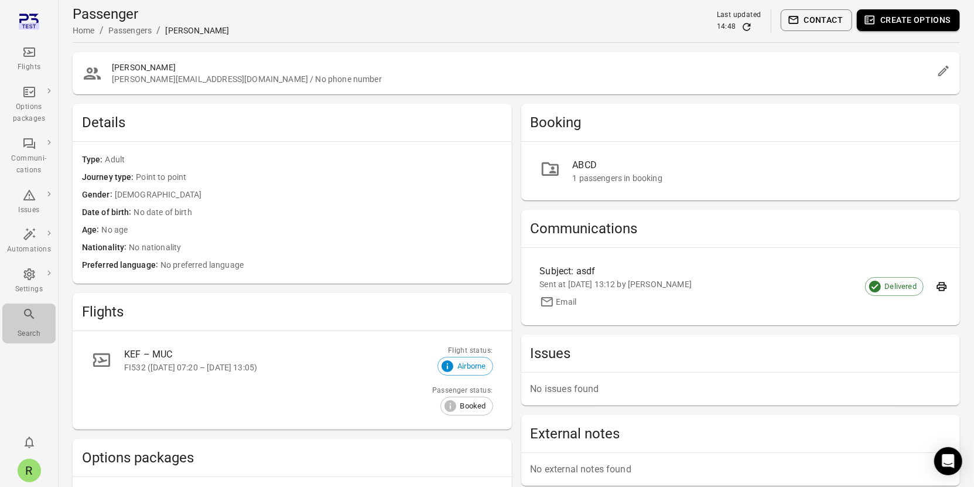
click at [32, 328] on div "Search" at bounding box center [29, 334] width 44 height 12
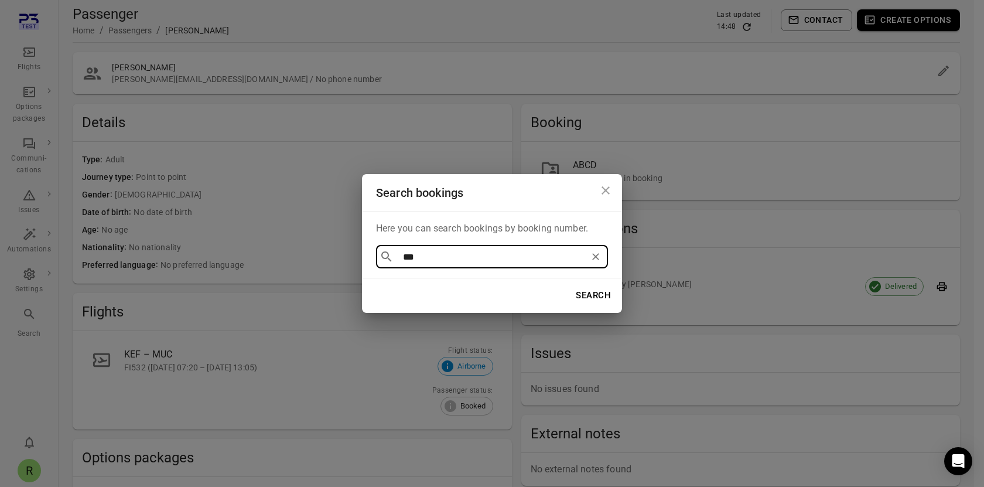
type input "****"
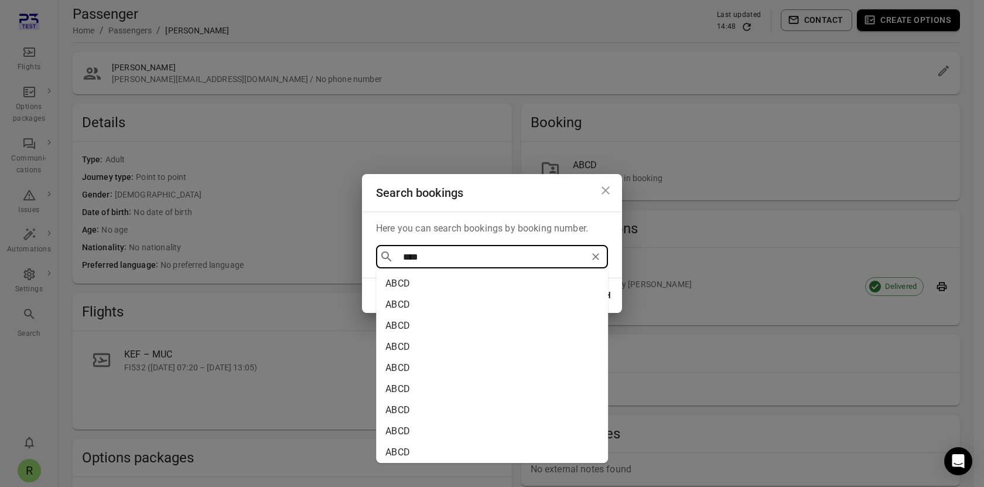
click at [414, 290] on li "ABCD" at bounding box center [492, 283] width 232 height 21
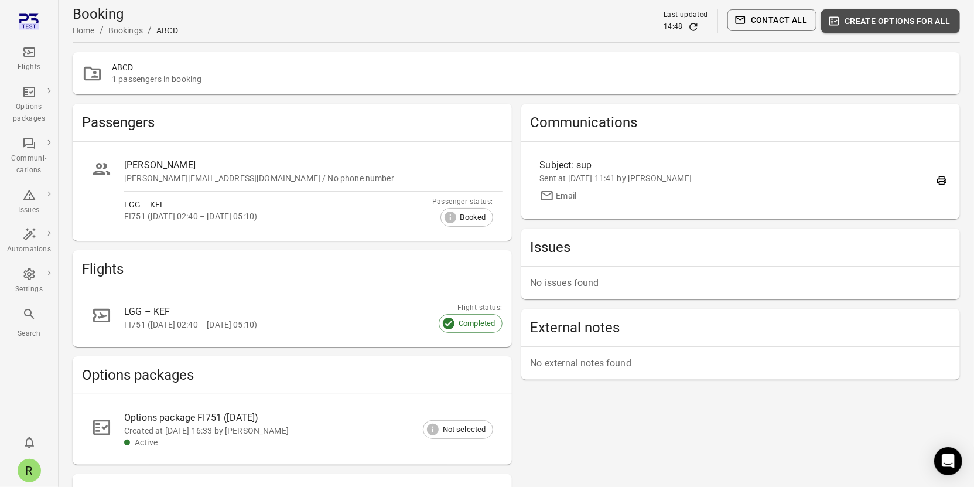
click at [861, 25] on button "Create options for all" at bounding box center [890, 20] width 139 height 23
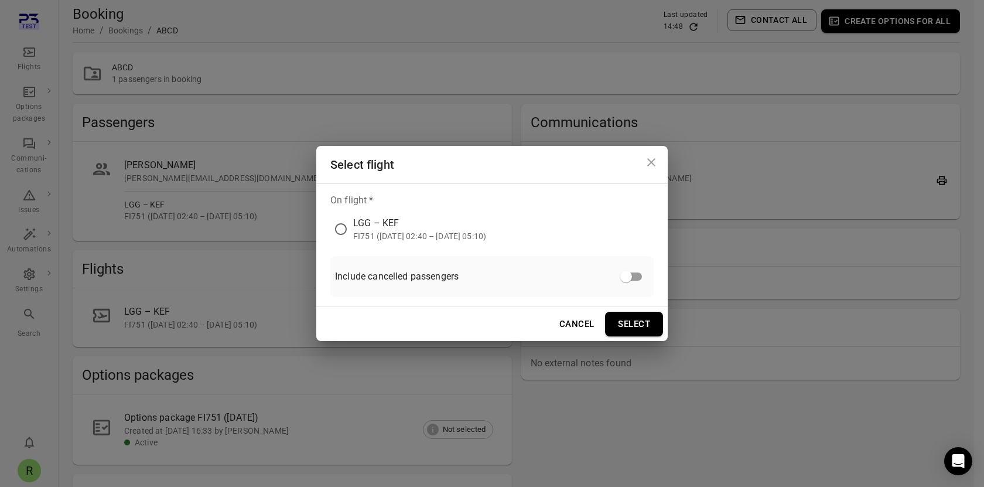
drag, startPoint x: 574, startPoint y: 244, endPoint x: 541, endPoint y: 240, distance: 33.6
click at [574, 244] on div "On flight   * LGG – KEF FI751 (22 Nov 2024 02:40 – 22 Nov 2024 05:10) Include c…" at bounding box center [491, 245] width 351 height 124
click at [486, 232] on div "FI751 (22 Nov 2024 02:40 – 22 Nov 2024 05:10)" at bounding box center [419, 236] width 133 height 12
click at [635, 320] on button "Select" at bounding box center [634, 324] width 58 height 25
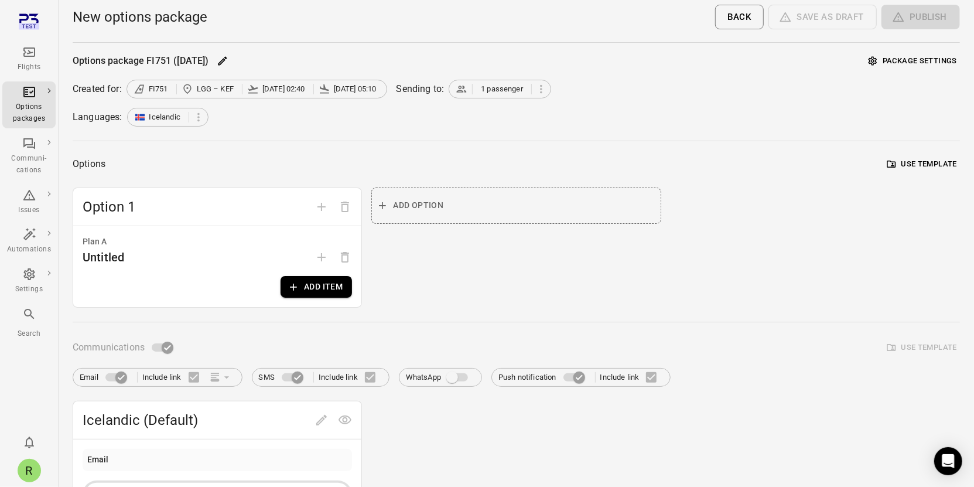
click at [320, 286] on button "Add item" at bounding box center [316, 287] width 71 height 22
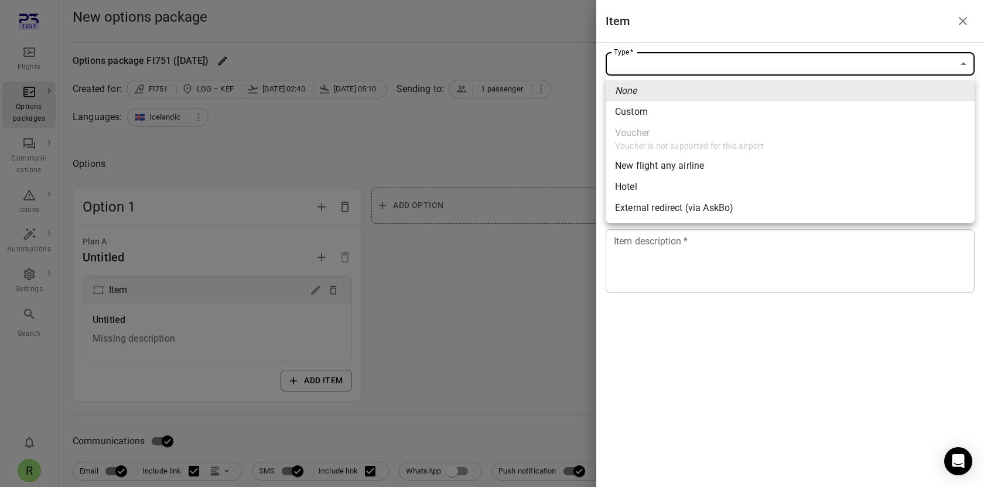
click at [647, 168] on div "New flight any airline" at bounding box center [659, 166] width 89 height 14
type input "**********"
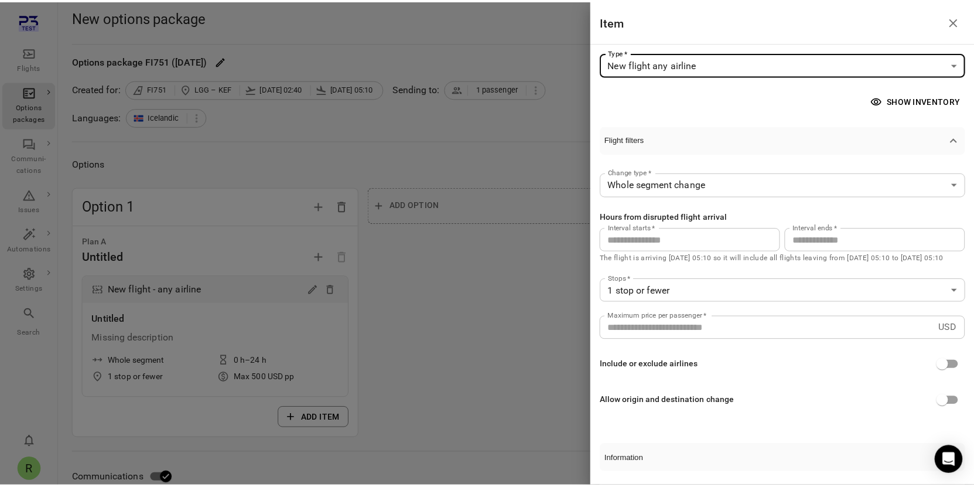
scroll to position [227, 0]
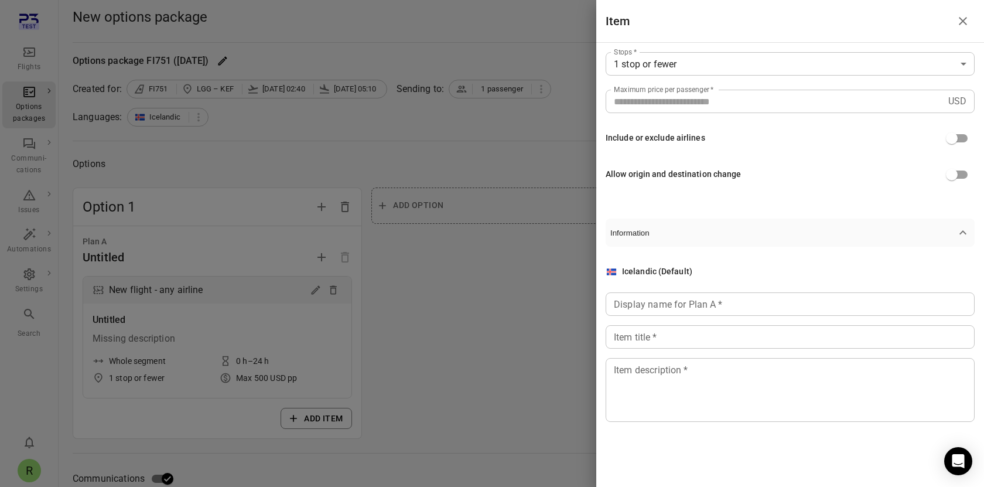
click at [676, 303] on input "Display name for Plan A   *" at bounding box center [790, 303] width 369 height 23
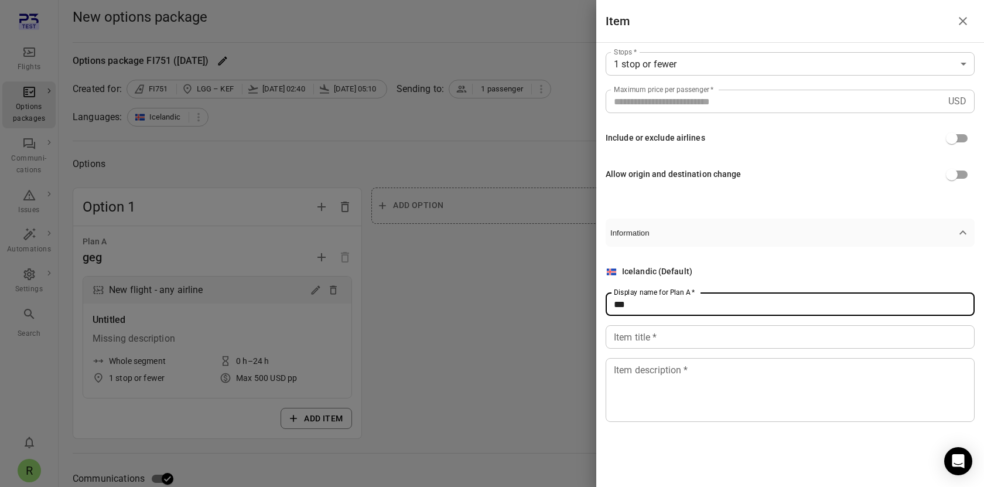
type input "***"
click at [677, 336] on input "Item title   *" at bounding box center [790, 336] width 369 height 23
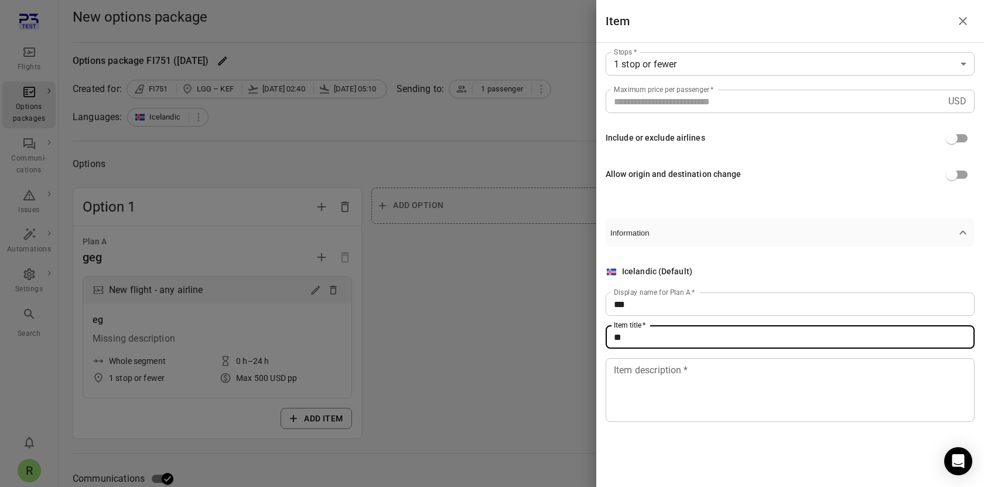
type input "**"
click at [686, 389] on textarea "Item description   *" at bounding box center [790, 390] width 353 height 54
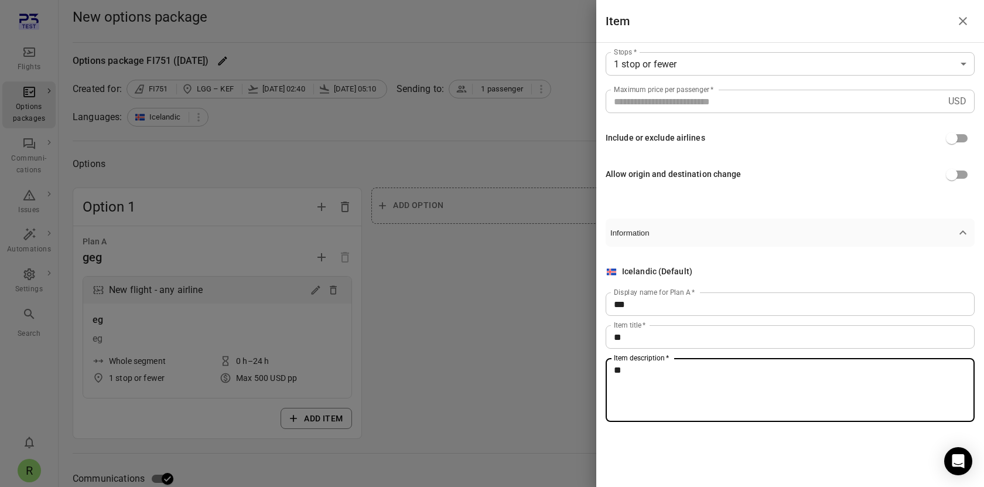
type textarea "**"
click at [532, 353] on div at bounding box center [492, 243] width 984 height 487
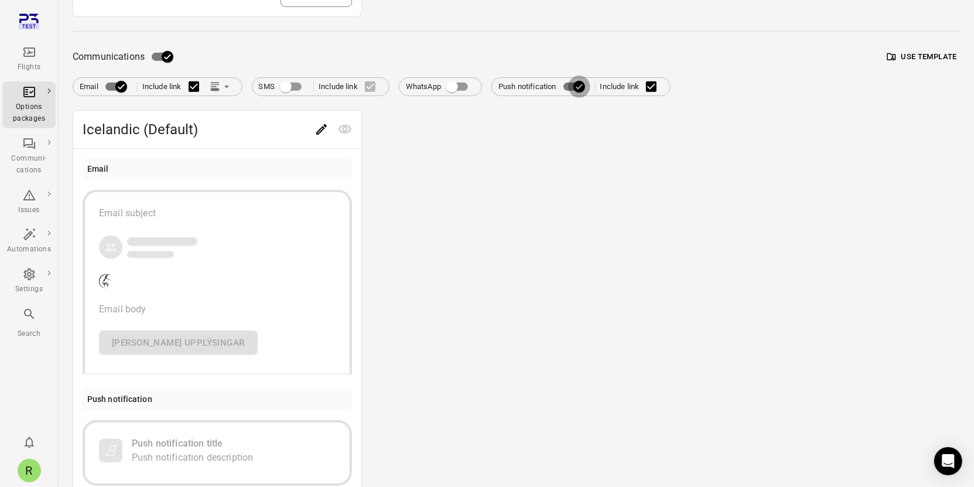
scroll to position [362, 0]
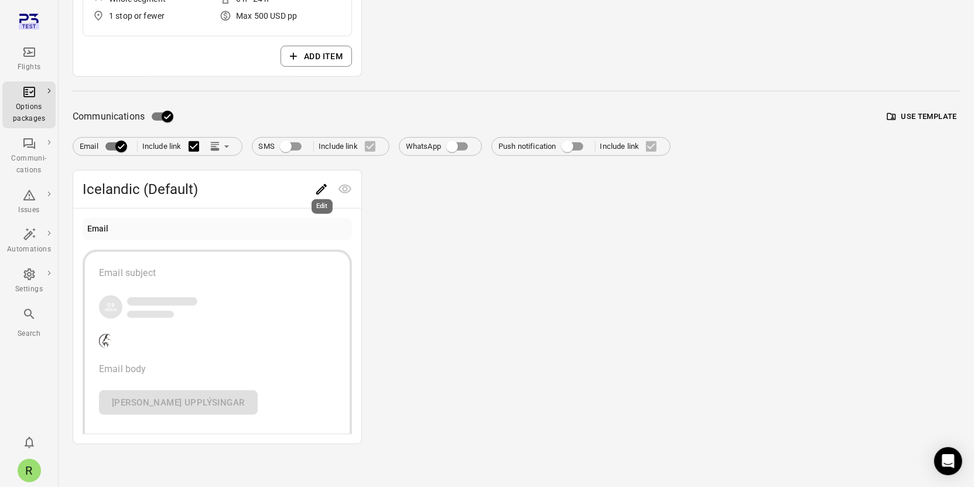
click at [325, 189] on icon "Edit" at bounding box center [321, 189] width 14 height 14
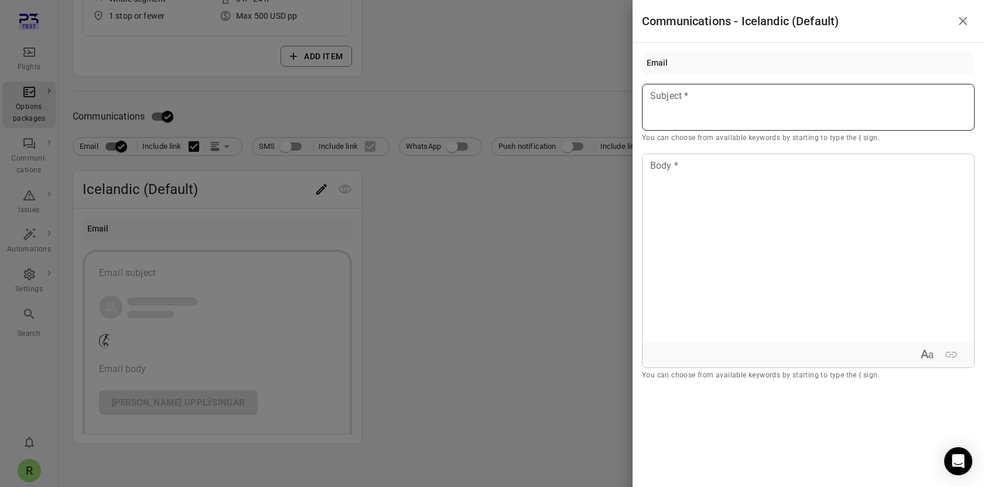
click at [732, 122] on div at bounding box center [808, 107] width 333 height 47
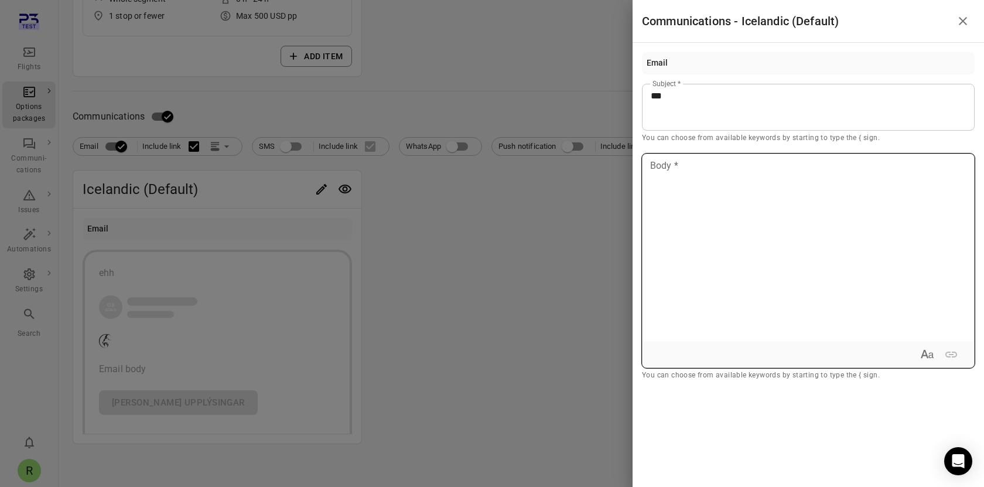
click at [724, 240] on div at bounding box center [807, 247] width 331 height 187
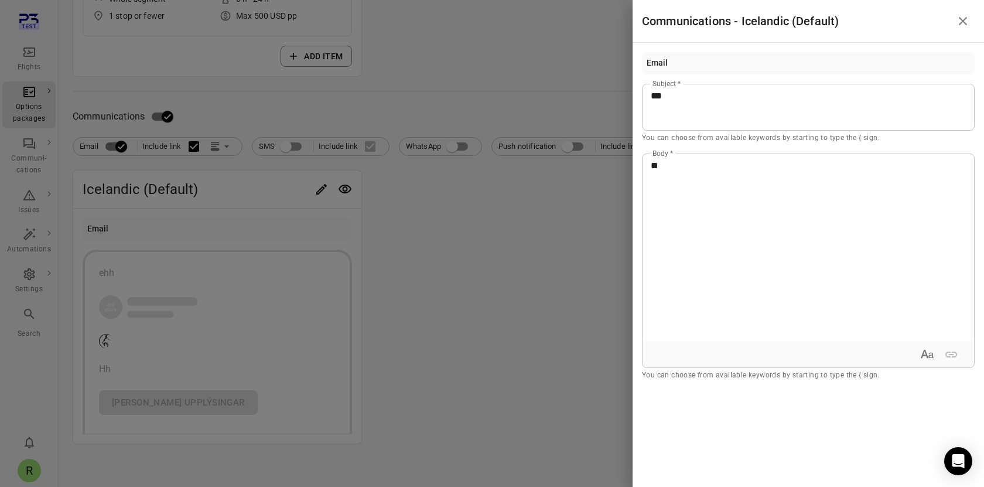
click at [539, 258] on div at bounding box center [492, 243] width 984 height 487
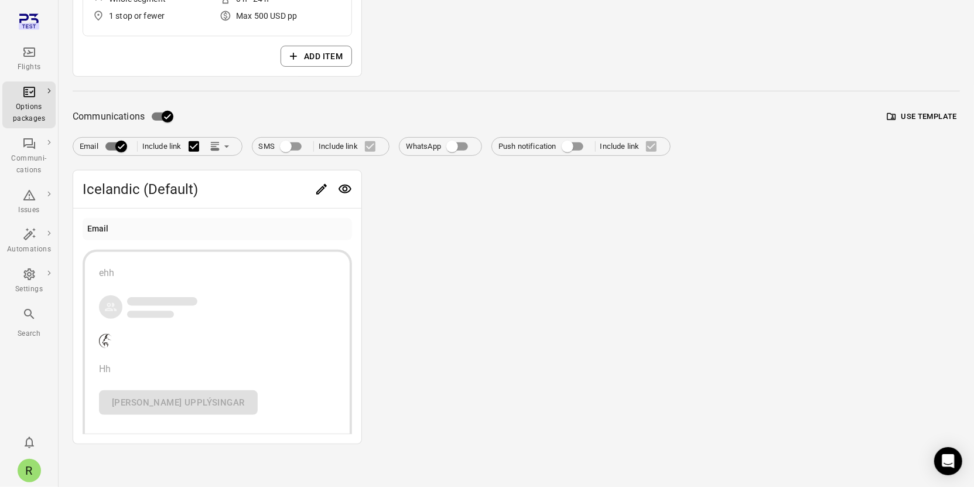
scroll to position [0, 0]
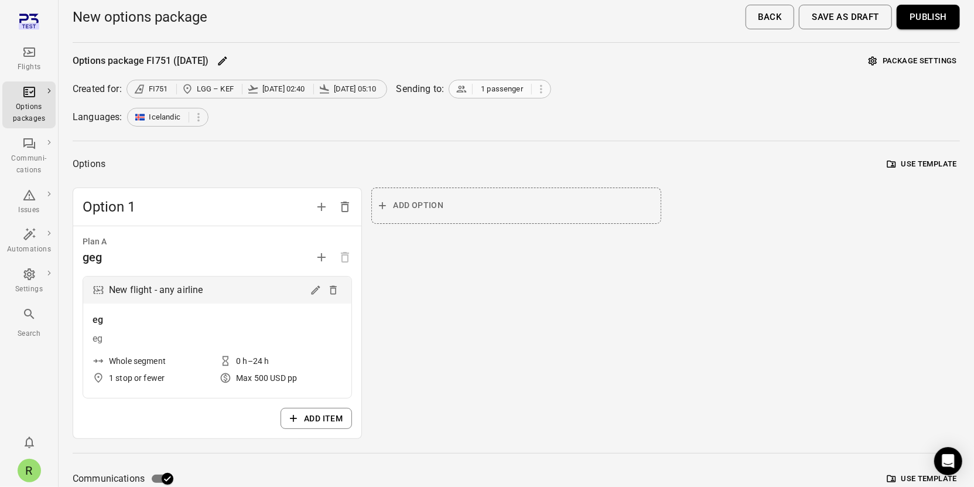
click at [467, 89] on icon at bounding box center [462, 89] width 12 height 12
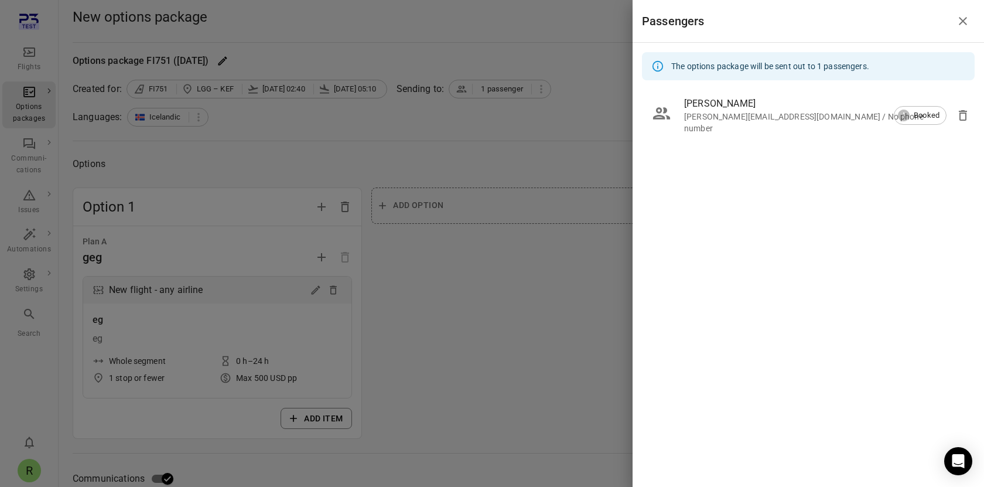
click at [476, 110] on div at bounding box center [492, 243] width 984 height 487
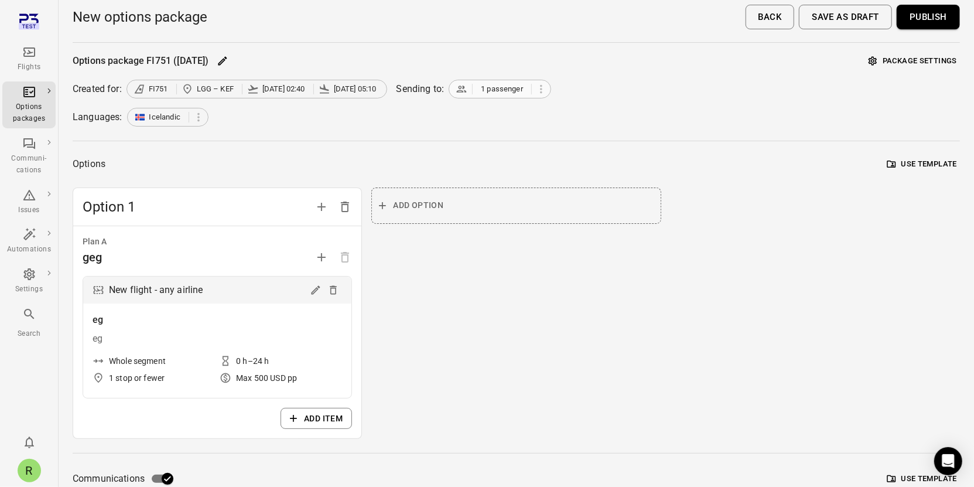
click at [523, 85] on span "1 passenger" at bounding box center [502, 89] width 42 height 12
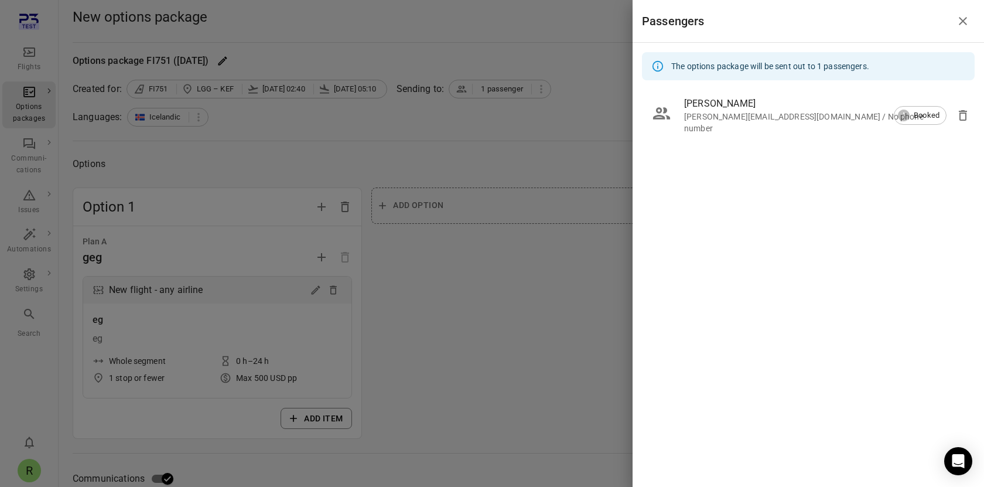
click at [609, 139] on div at bounding box center [492, 243] width 984 height 487
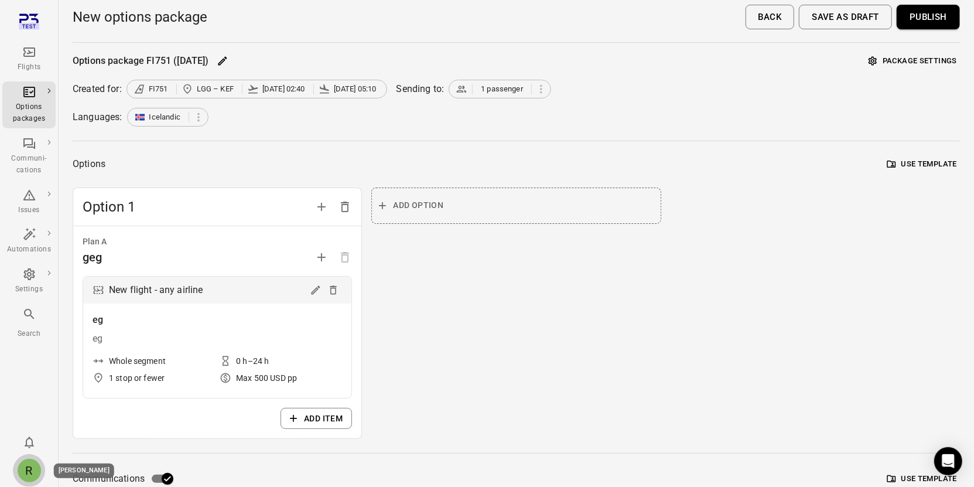
click at [24, 469] on div "R" at bounding box center [29, 470] width 23 height 23
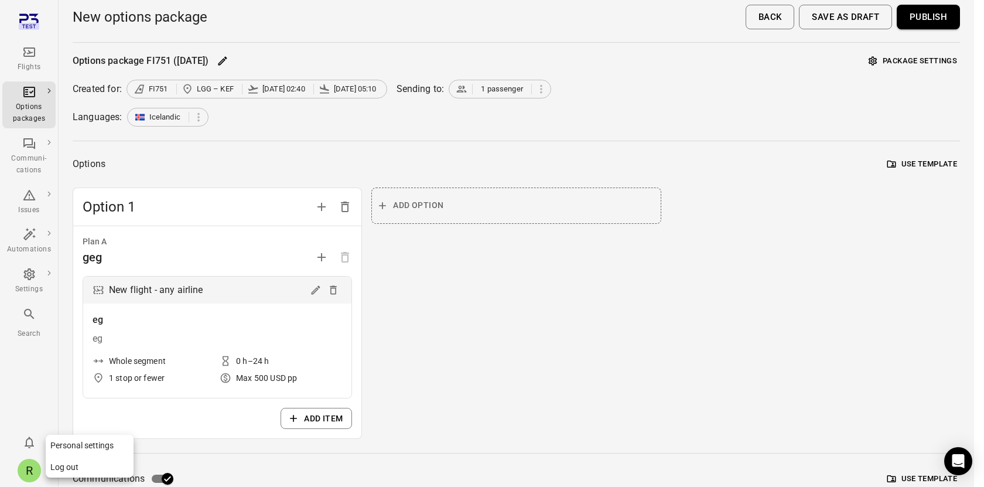
click at [73, 465] on button "Log out" at bounding box center [90, 467] width 88 height 22
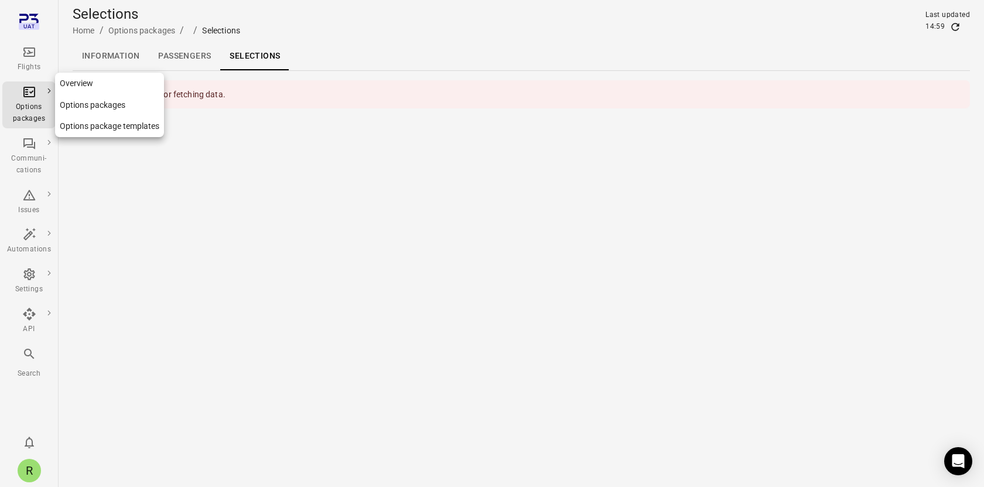
click at [21, 112] on div "Options packages" at bounding box center [29, 112] width 44 height 23
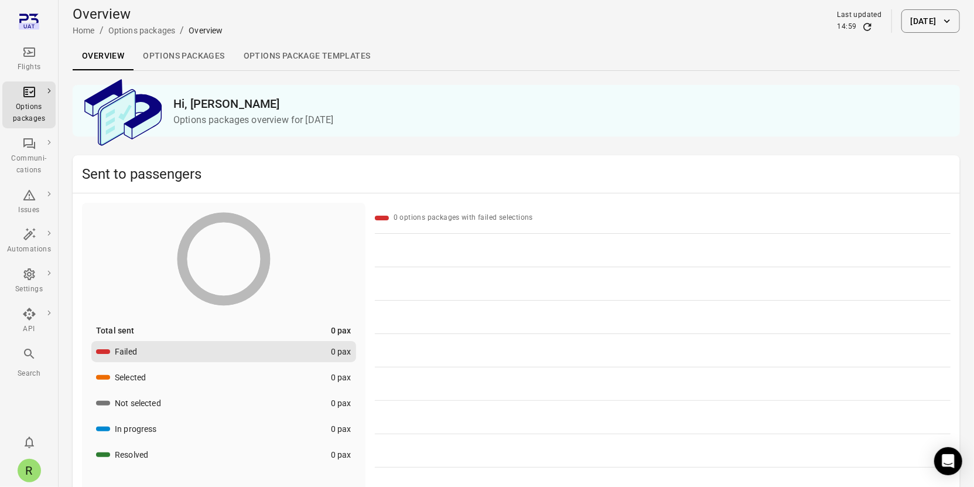
click at [30, 50] on icon "Main navigation" at bounding box center [29, 52] width 14 height 14
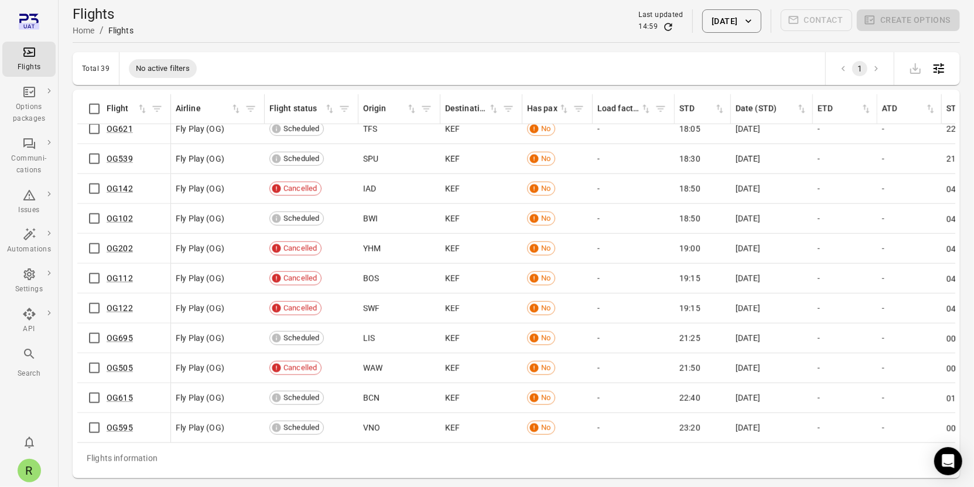
scroll to position [378, 0]
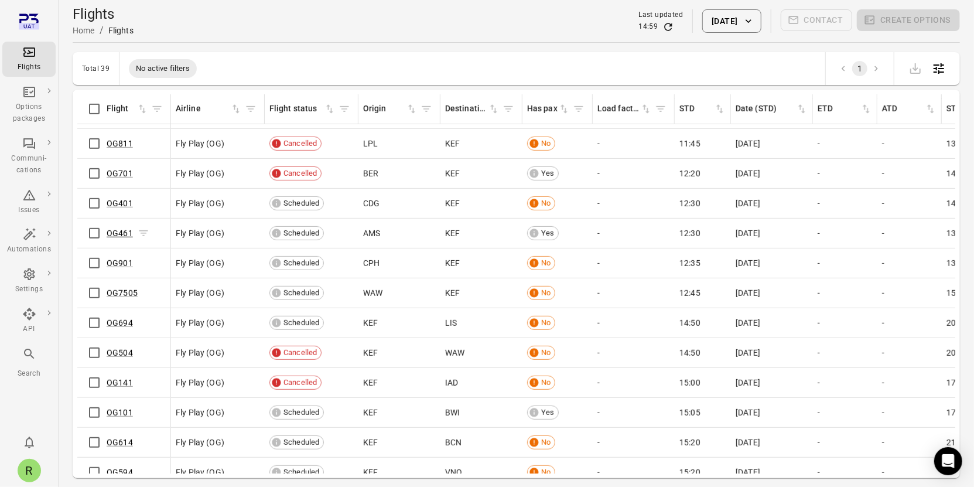
click at [127, 229] on link "OG461" at bounding box center [120, 232] width 26 height 9
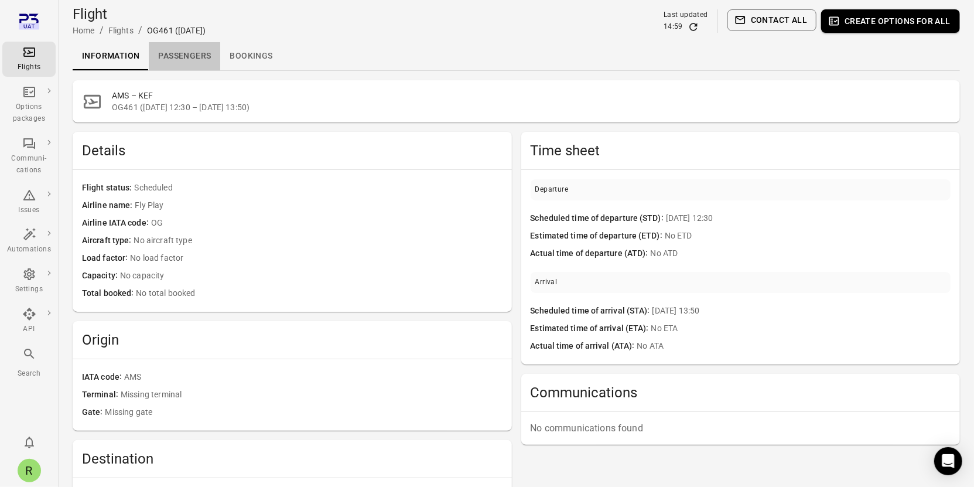
click at [172, 53] on link "Passengers" at bounding box center [184, 56] width 71 height 28
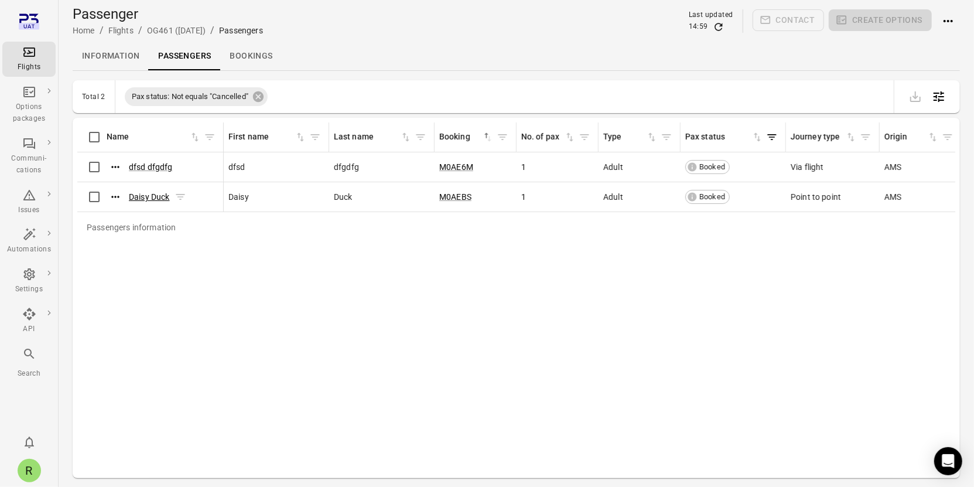
click at [156, 198] on link "Daisy Duck" at bounding box center [149, 196] width 41 height 9
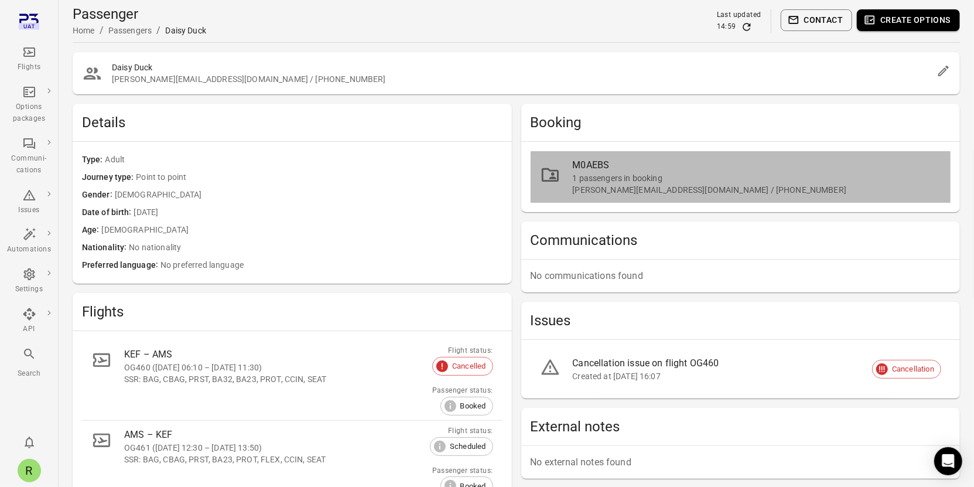
click at [648, 184] on div "[PERSON_NAME][EMAIL_ADDRESS][DOMAIN_NAME] / [PHONE_NUMBER]" at bounding box center [757, 190] width 369 height 12
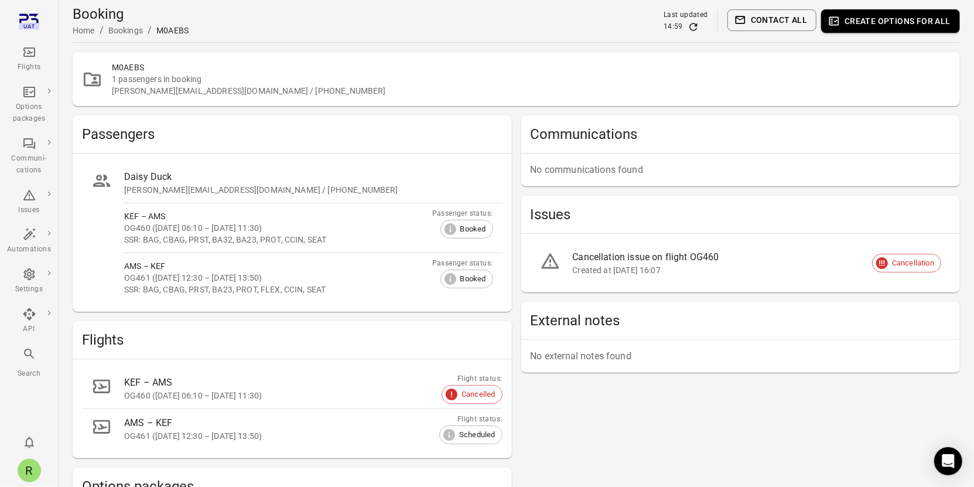
click at [878, 18] on button "Create options for all" at bounding box center [890, 20] width 139 height 23
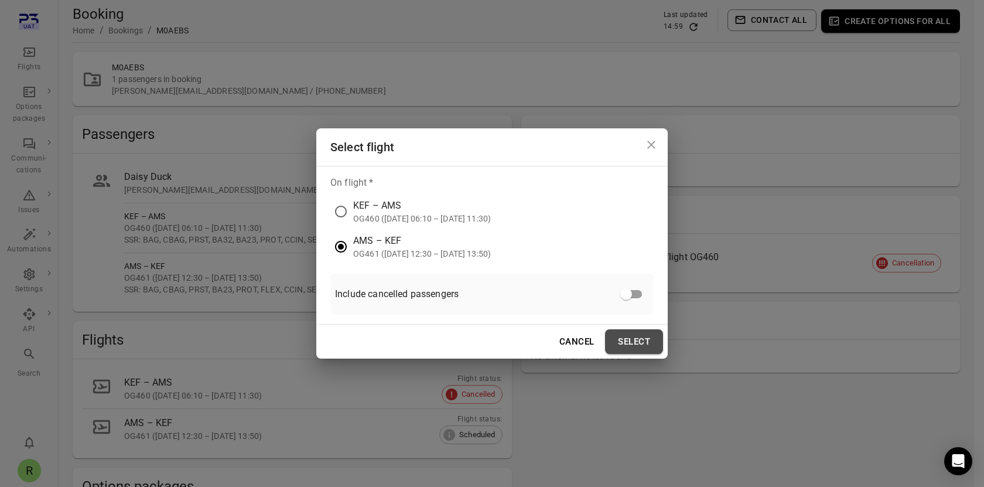
click at [638, 334] on button "Select" at bounding box center [634, 341] width 58 height 25
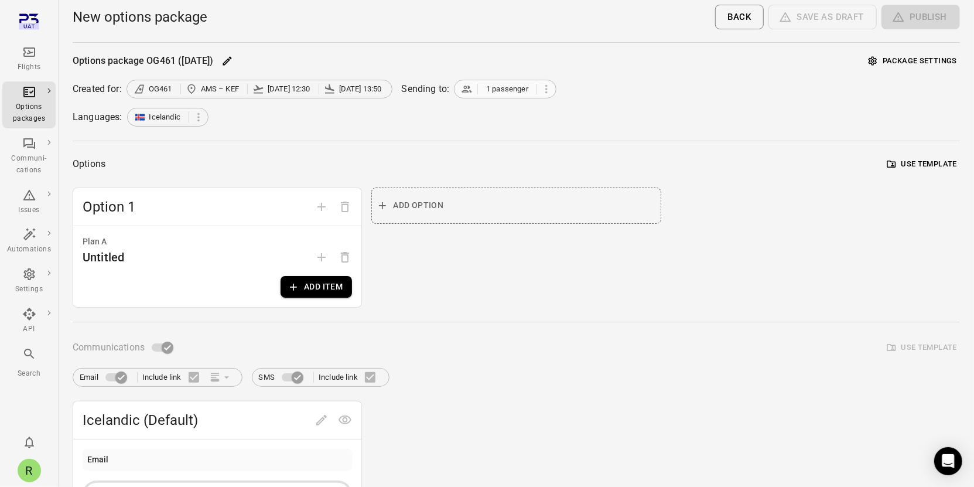
click at [499, 87] on span "1 passenger" at bounding box center [507, 89] width 42 height 12
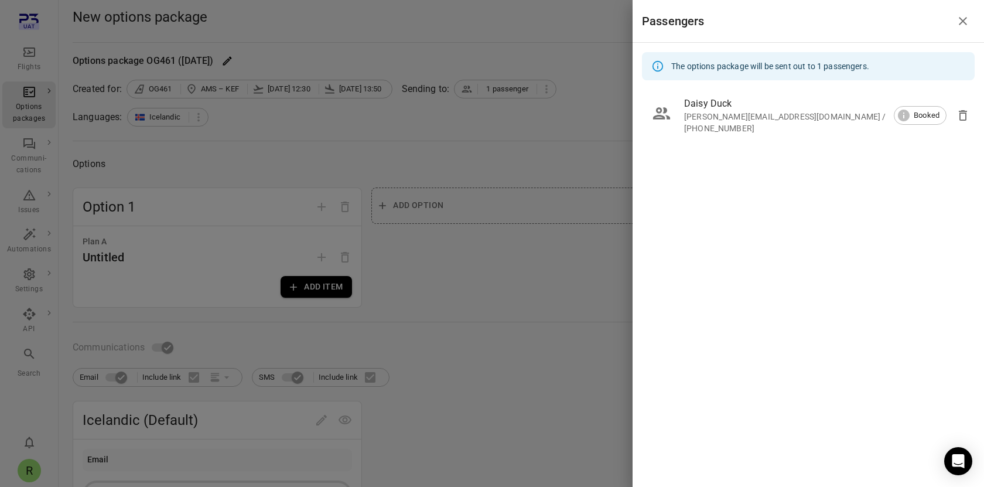
click at [961, 26] on icon "Close drawer" at bounding box center [963, 21] width 14 height 14
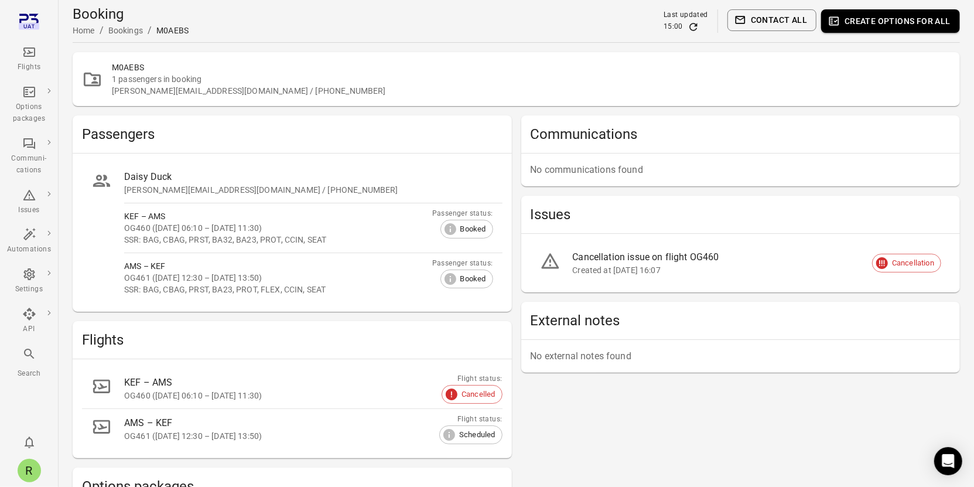
click at [891, 25] on button "Create options for all" at bounding box center [890, 20] width 139 height 23
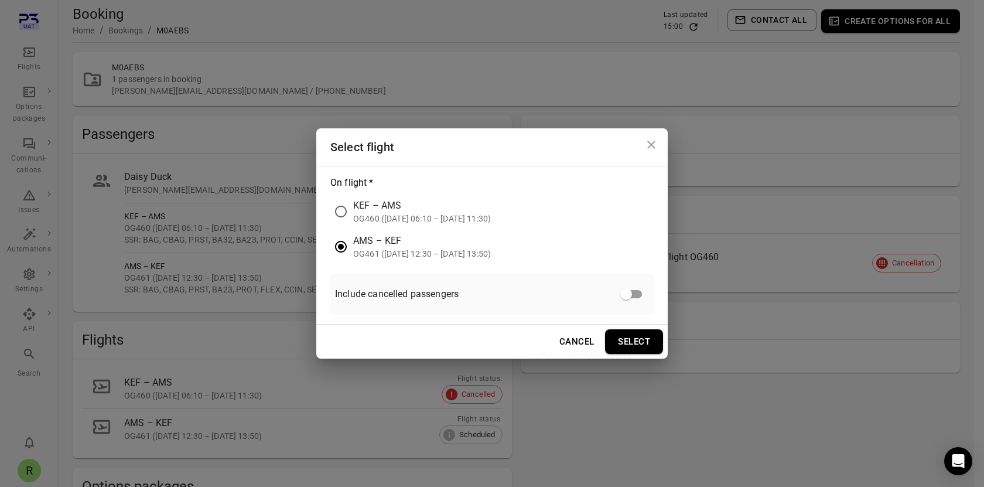
click at [640, 339] on button "Select" at bounding box center [634, 341] width 58 height 25
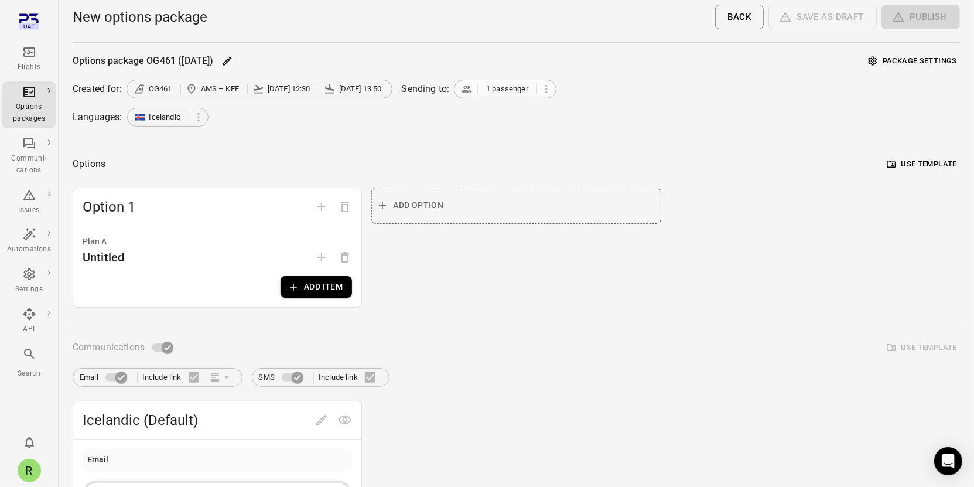
click at [490, 90] on span "1 passenger" at bounding box center [507, 89] width 42 height 12
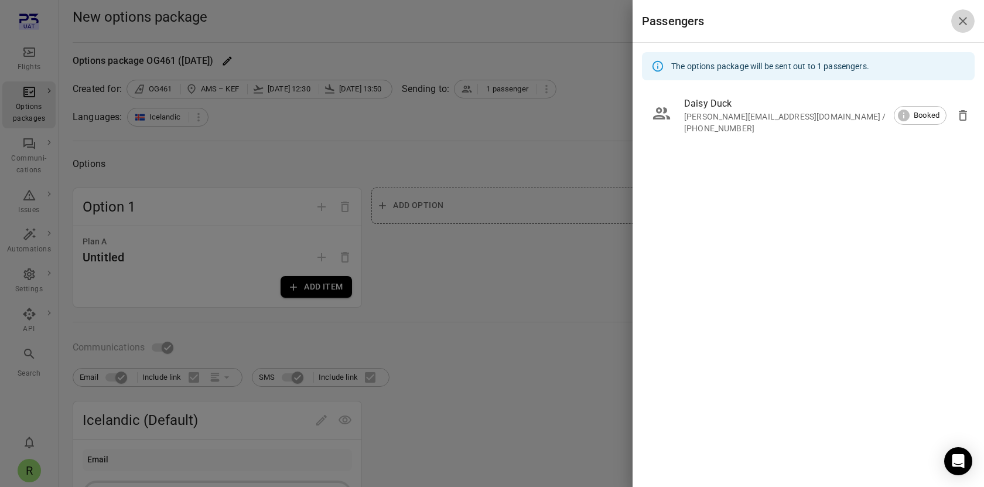
drag, startPoint x: 964, startPoint y: 24, endPoint x: 949, endPoint y: 29, distance: 15.9
click at [963, 25] on icon "Close drawer" at bounding box center [963, 21] width 14 height 14
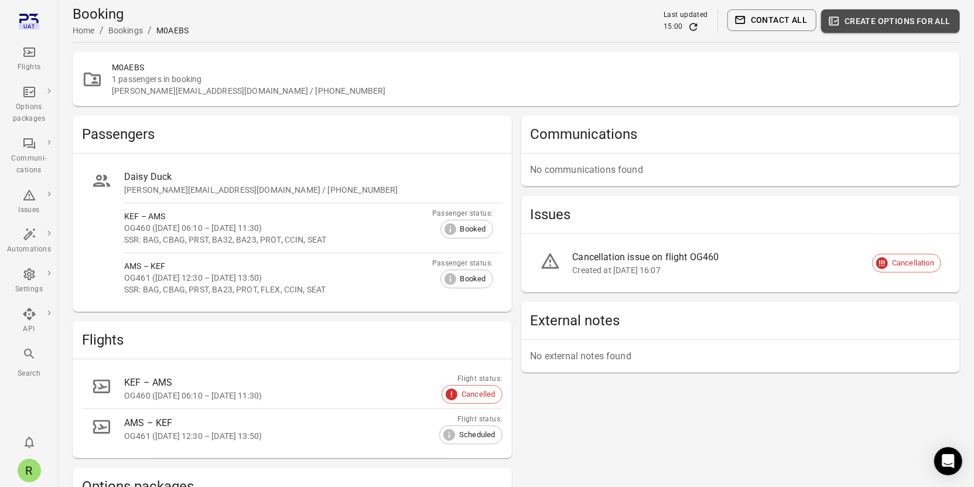
click at [909, 28] on button "Create options for all" at bounding box center [890, 20] width 139 height 23
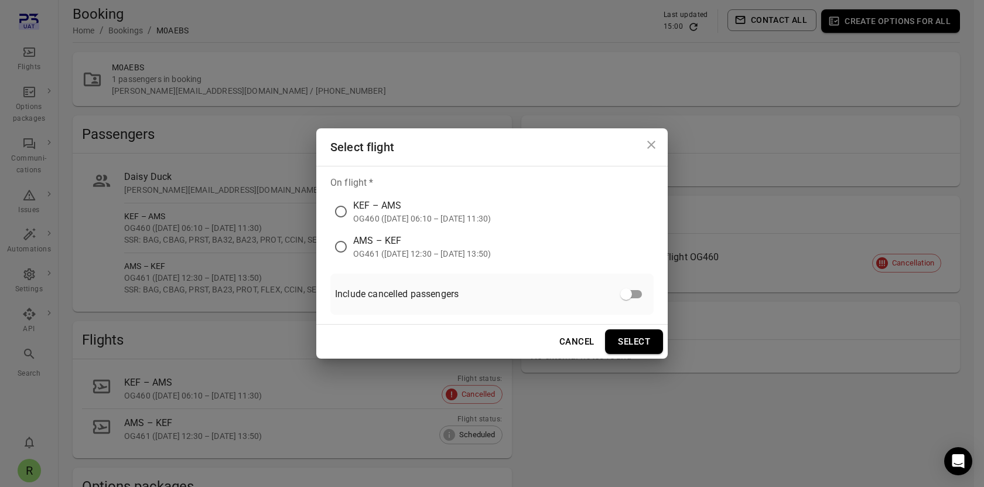
click at [403, 217] on div "OG460 ([DATE] 06:10 – [DATE] 11:30)" at bounding box center [422, 219] width 138 height 12
click at [617, 341] on button "Select" at bounding box center [634, 341] width 58 height 25
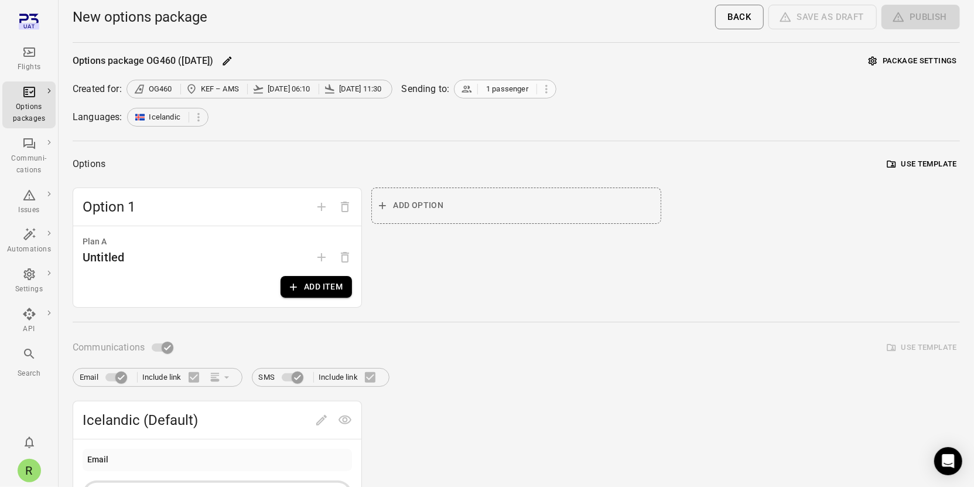
click at [462, 80] on div "Options package OG460 ([DATE]) Package settings Created for: OG460 KEF – AMS [D…" at bounding box center [516, 456] width 887 height 809
click at [461, 87] on icon at bounding box center [467, 89] width 12 height 12
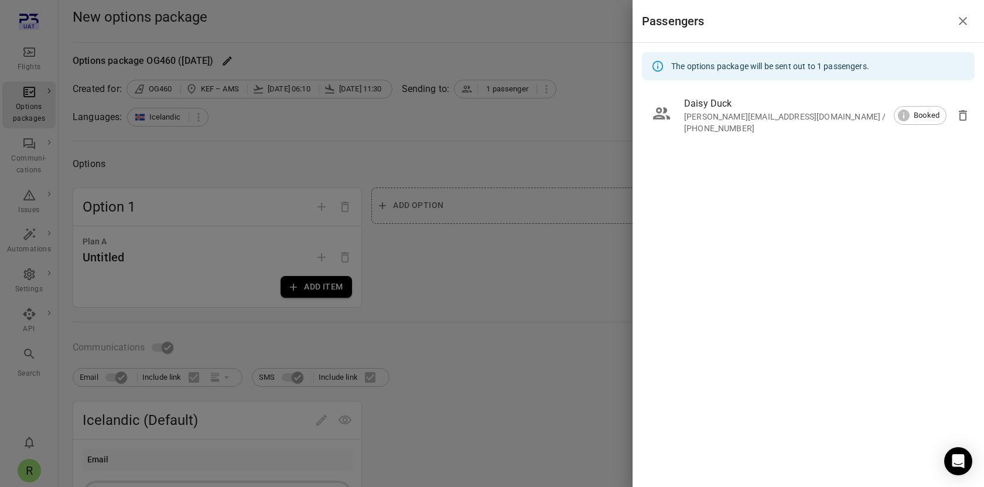
click at [967, 20] on icon "Close drawer" at bounding box center [963, 21] width 14 height 14
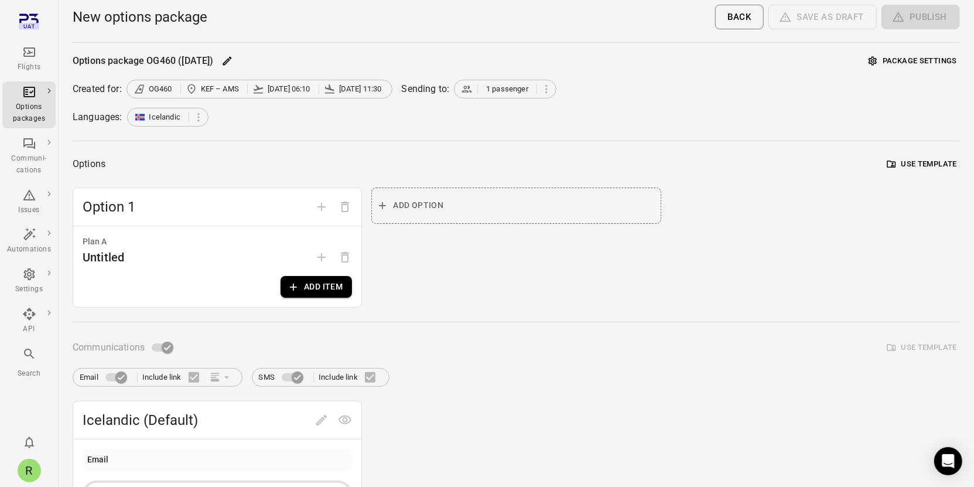
click at [476, 129] on div "Options package OG460 ([DATE]) Package settings Created for: OG460 KEF – AMS [D…" at bounding box center [516, 456] width 887 height 809
drag, startPoint x: 25, startPoint y: 63, endPoint x: 30, endPoint y: 68, distance: 6.6
click at [26, 63] on div "Flights" at bounding box center [29, 67] width 44 height 12
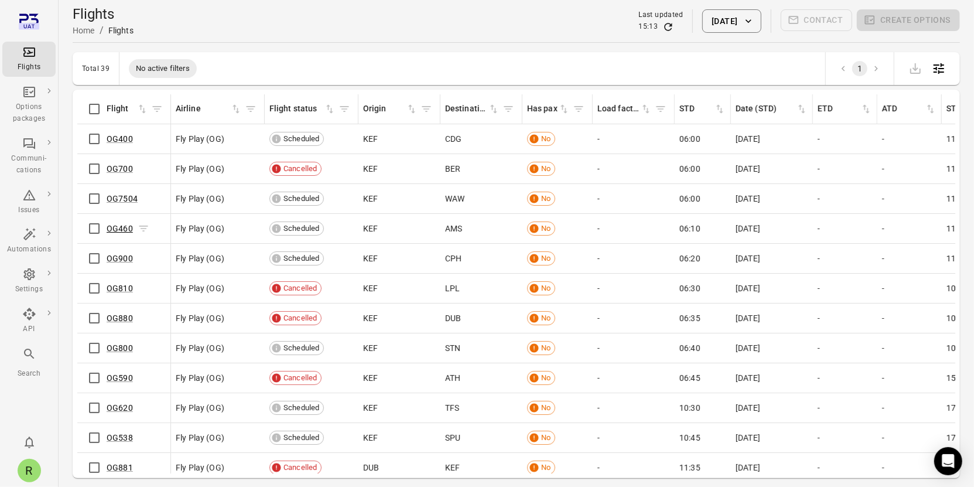
click at [123, 230] on link "OG460" at bounding box center [120, 228] width 26 height 9
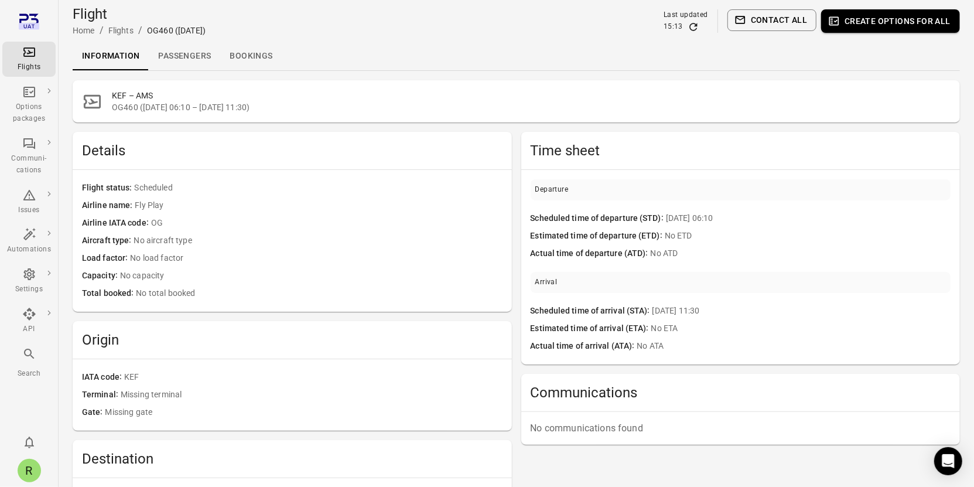
click at [177, 53] on link "Passengers" at bounding box center [184, 56] width 71 height 28
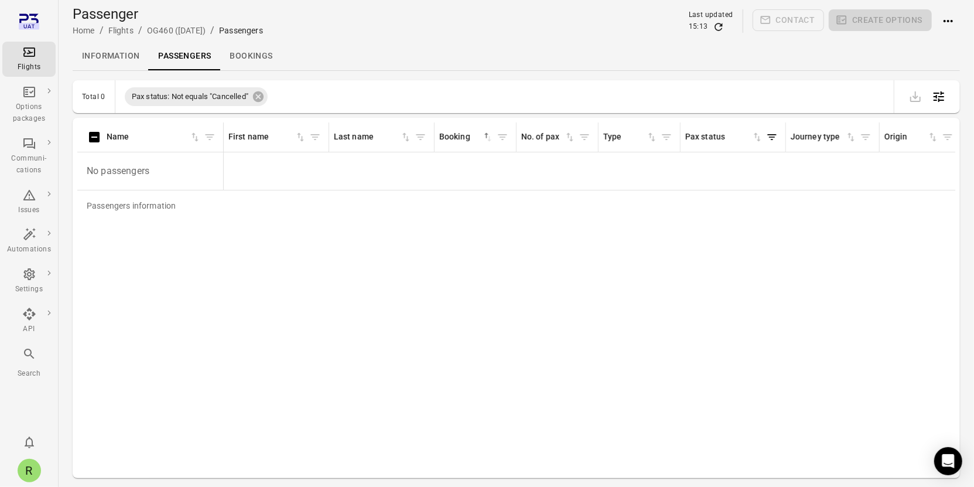
click at [107, 59] on link "Information" at bounding box center [111, 56] width 76 height 28
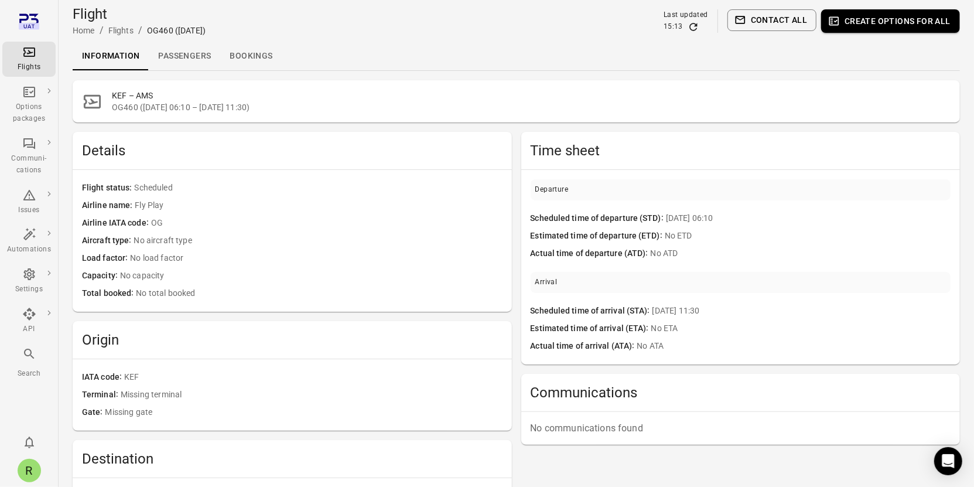
click at [180, 57] on link "Passengers" at bounding box center [184, 56] width 71 height 28
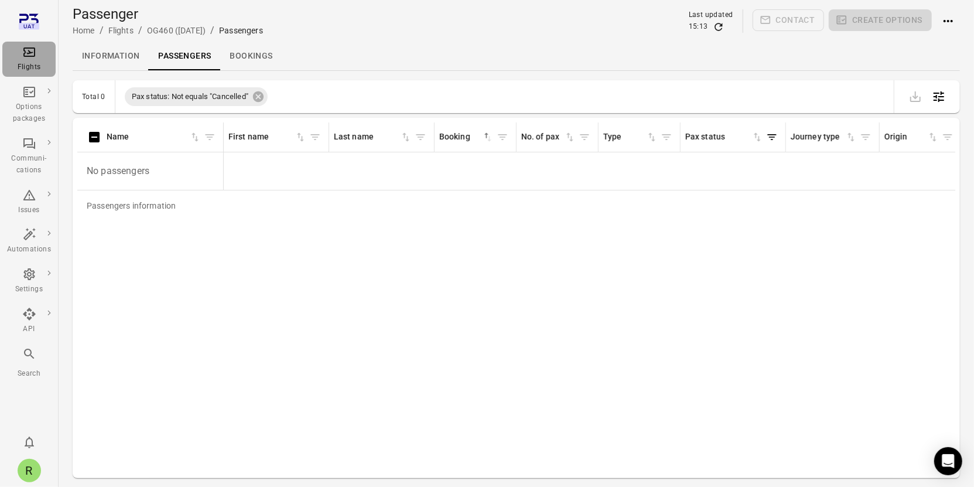
drag, startPoint x: 36, startPoint y: 43, endPoint x: 39, endPoint y: 59, distance: 16.1
click at [36, 43] on link "Flights" at bounding box center [28, 59] width 53 height 35
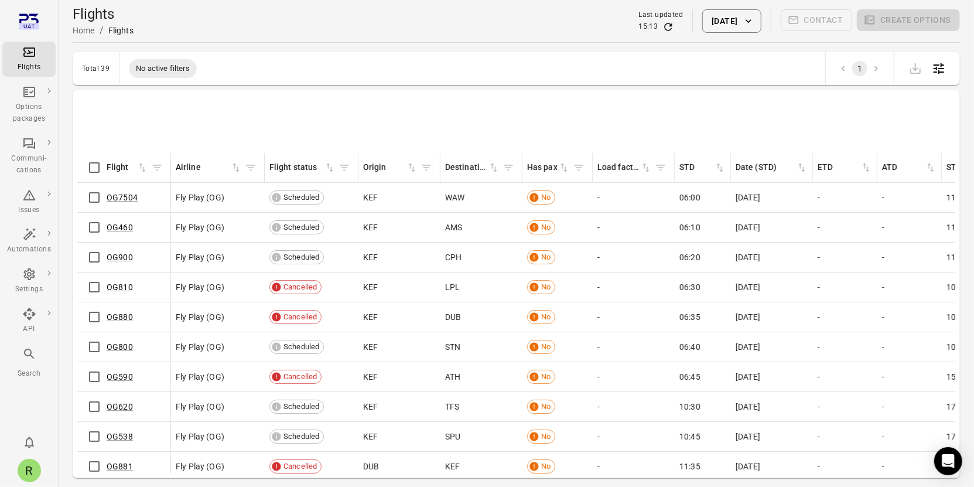
scroll to position [402, 0]
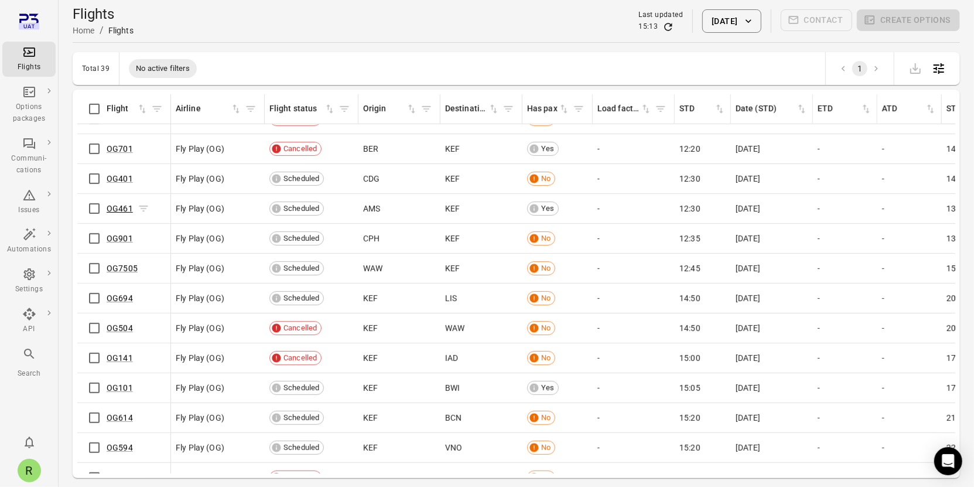
click at [130, 205] on div "OG461" at bounding box center [128, 209] width 43 height 12
click at [120, 206] on link "OG461" at bounding box center [120, 208] width 26 height 9
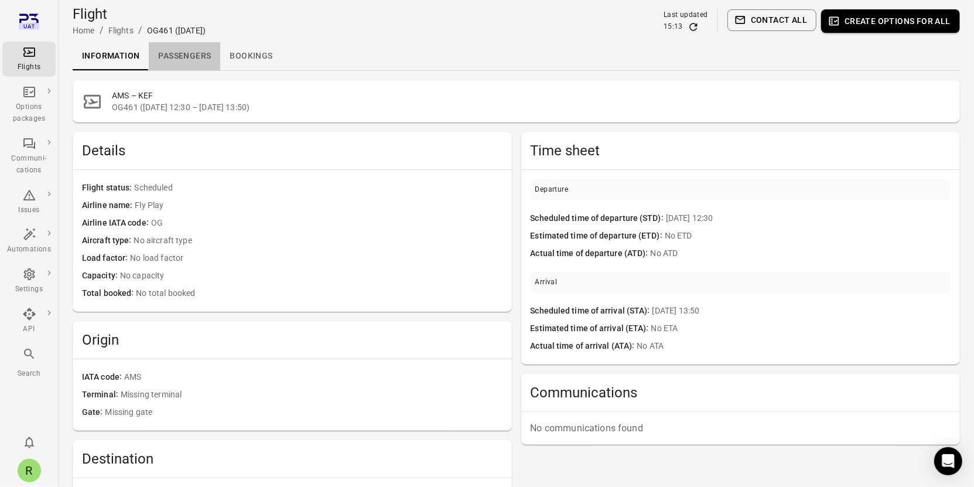
click at [208, 56] on link "Passengers" at bounding box center [184, 56] width 71 height 28
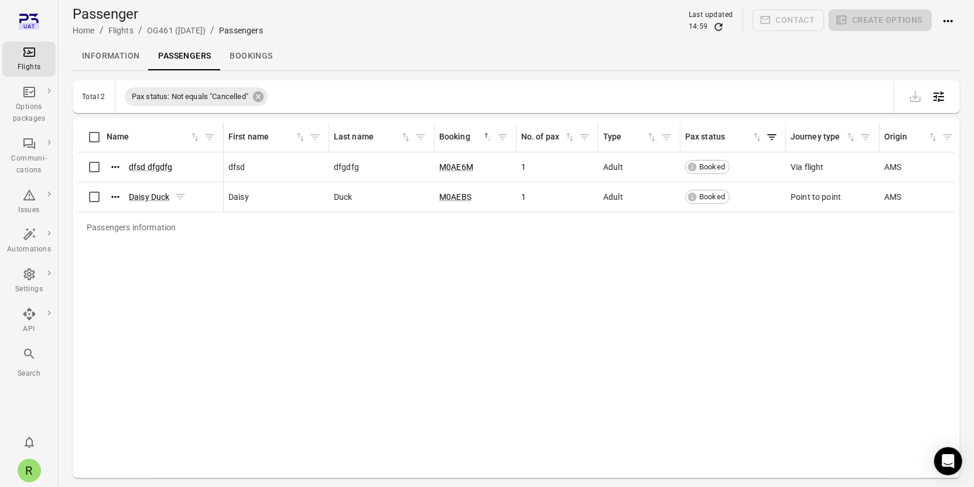
click at [149, 204] on div "Daisy Duck" at bounding box center [147, 197] width 80 height 18
click at [148, 197] on link "Daisy Duck" at bounding box center [149, 196] width 41 height 9
click at [152, 164] on link "dfsd dfgdfg" at bounding box center [151, 166] width 44 height 9
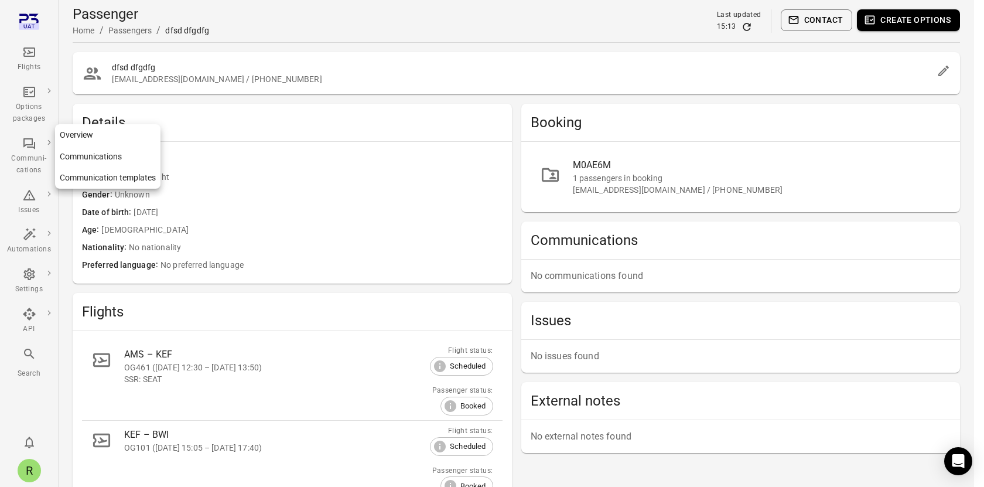
click at [30, 148] on icon "Main navigation" at bounding box center [29, 143] width 14 height 14
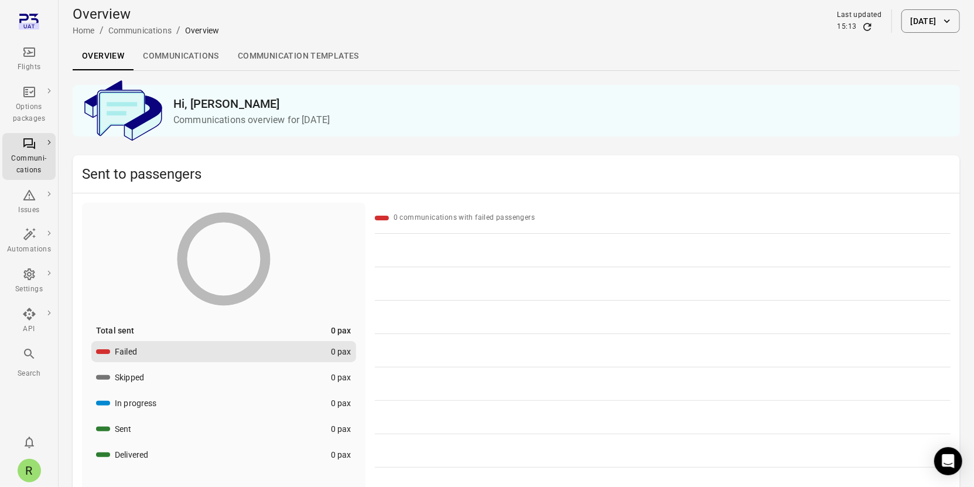
click at [162, 60] on link "Communications" at bounding box center [181, 56] width 95 height 28
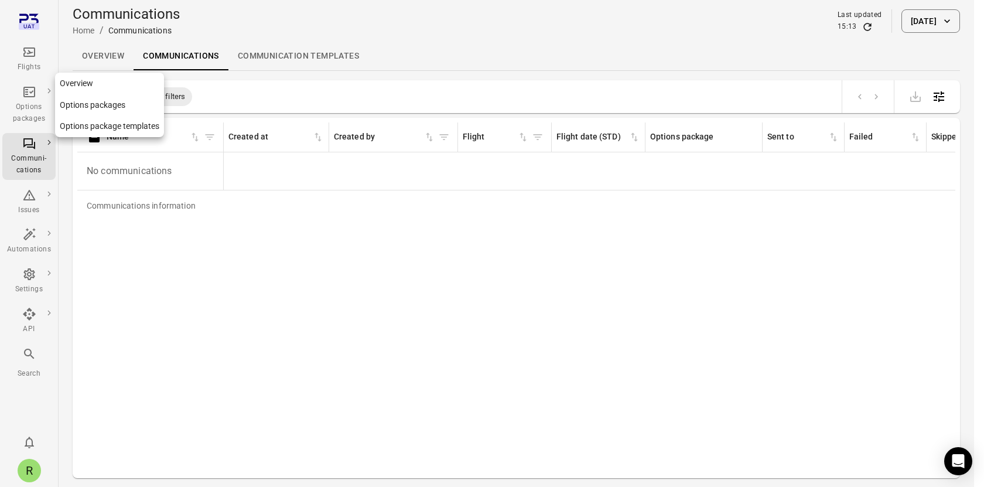
click at [37, 96] on div "Options packages" at bounding box center [29, 105] width 44 height 40
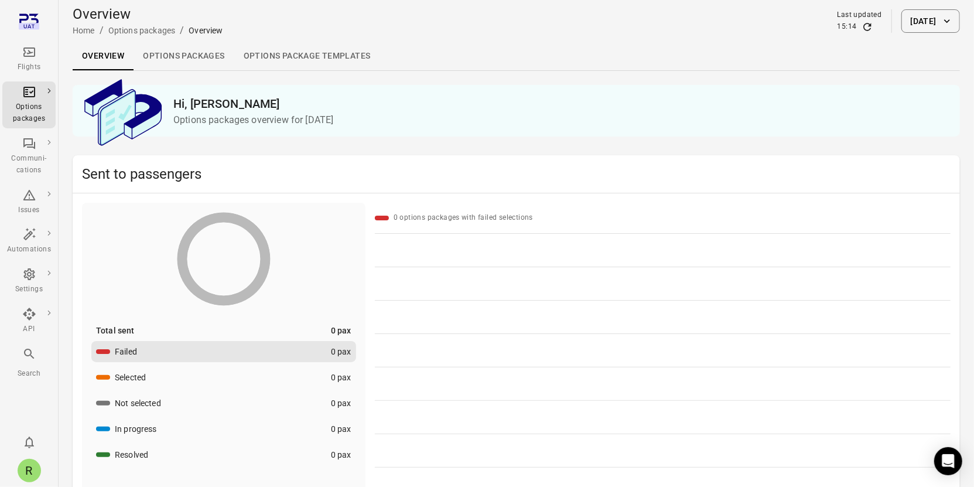
click at [200, 56] on link "Options packages" at bounding box center [184, 56] width 100 height 28
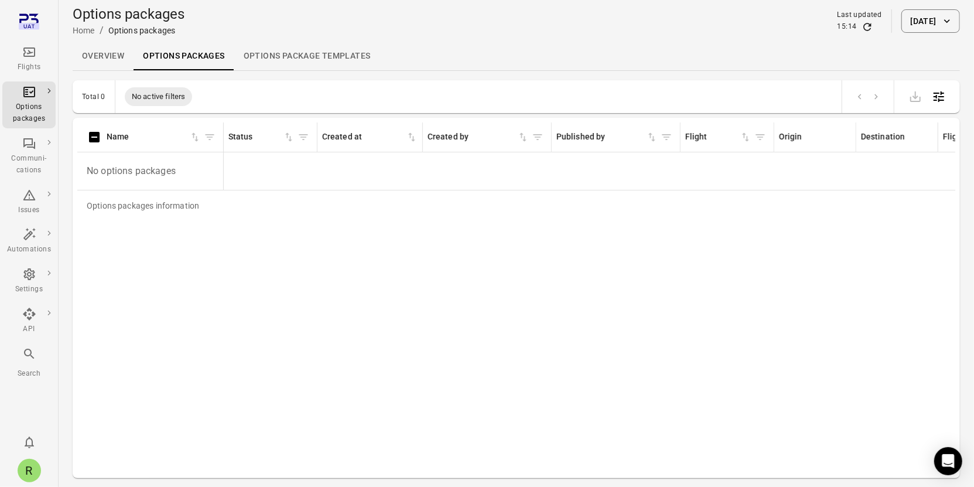
click at [281, 54] on link "Options package Templates" at bounding box center [307, 56] width 146 height 28
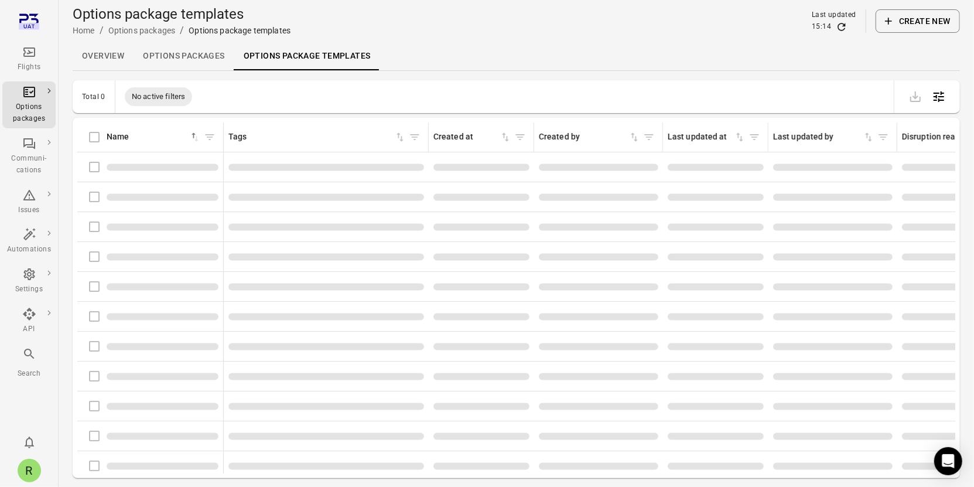
click at [179, 62] on link "Options packages" at bounding box center [184, 56] width 100 height 28
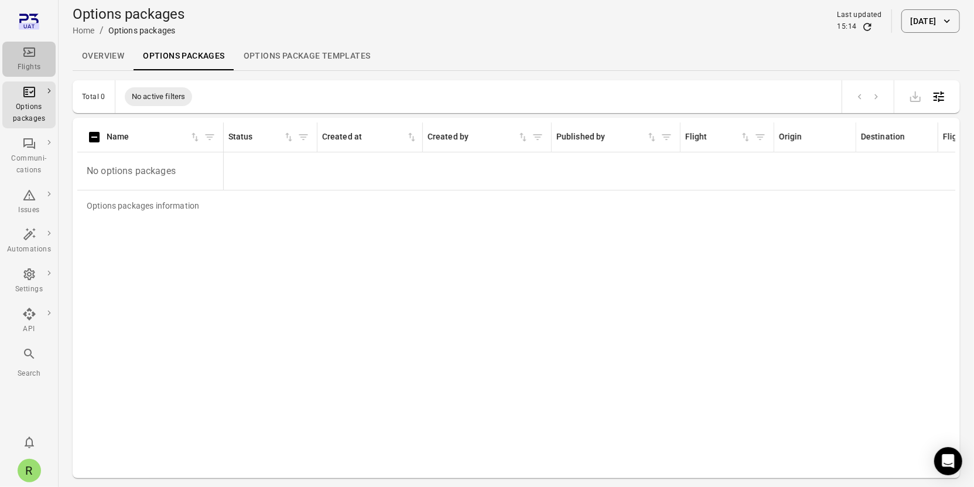
drag, startPoint x: 37, startPoint y: 58, endPoint x: 55, endPoint y: 85, distance: 32.7
click at [37, 58] on div "Flights" at bounding box center [29, 59] width 44 height 28
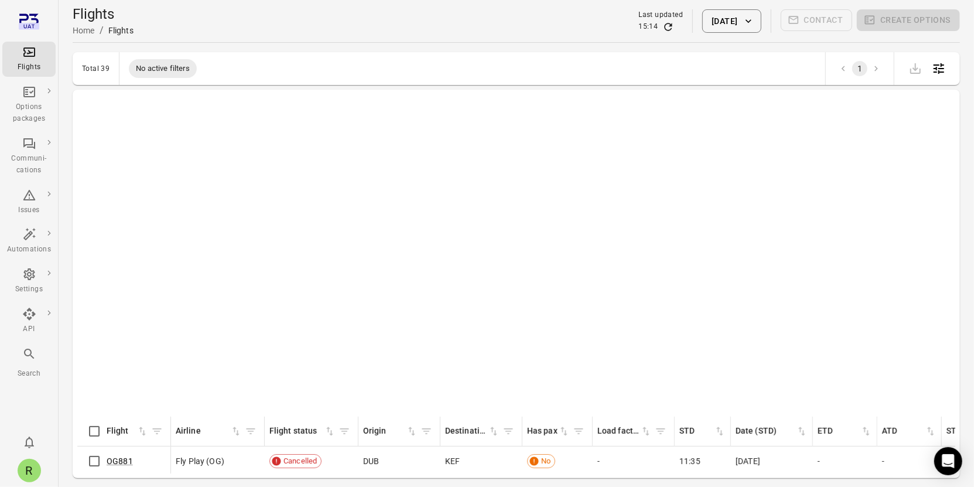
scroll to position [418, 0]
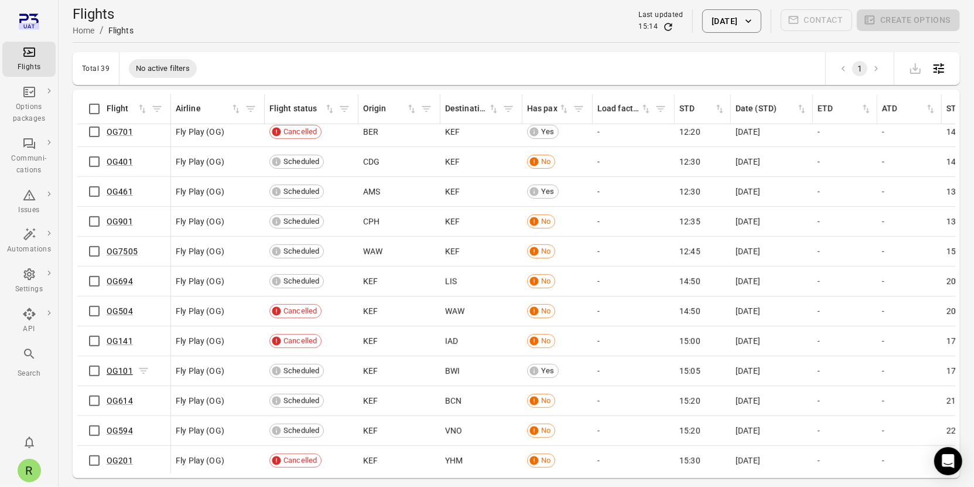
click at [122, 366] on link "OG101" at bounding box center [120, 370] width 26 height 9
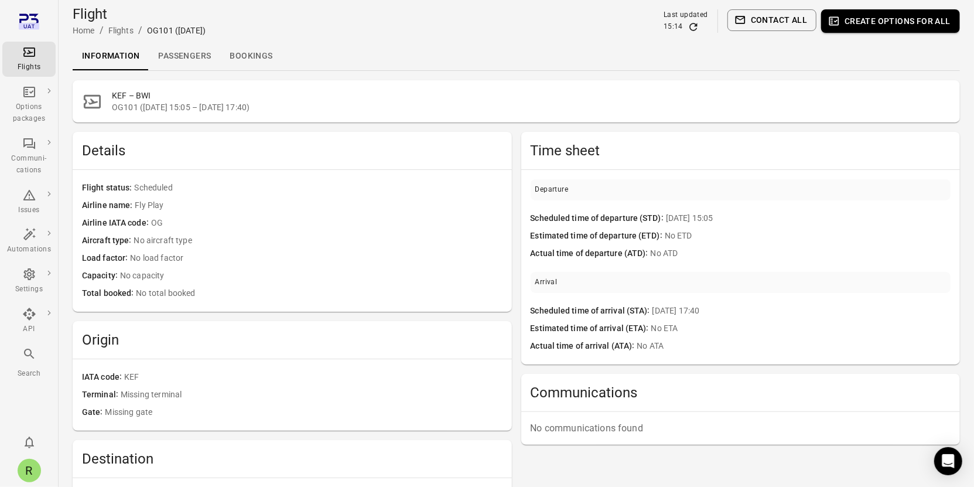
click at [201, 52] on link "Passengers" at bounding box center [184, 56] width 71 height 28
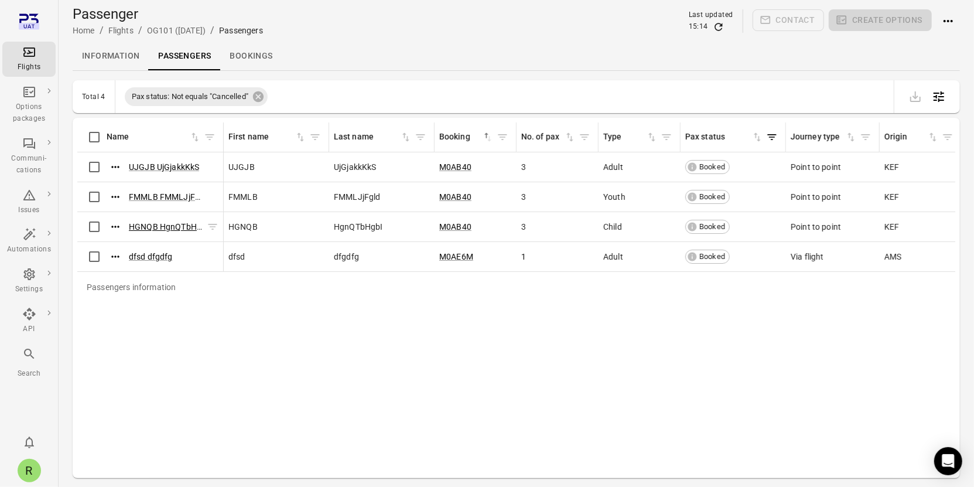
click at [151, 226] on link "HGNQB HgnQTbHgbI" at bounding box center [169, 226] width 80 height 9
click at [160, 164] on link "UJGJB UjGjakkKkS" at bounding box center [164, 166] width 70 height 9
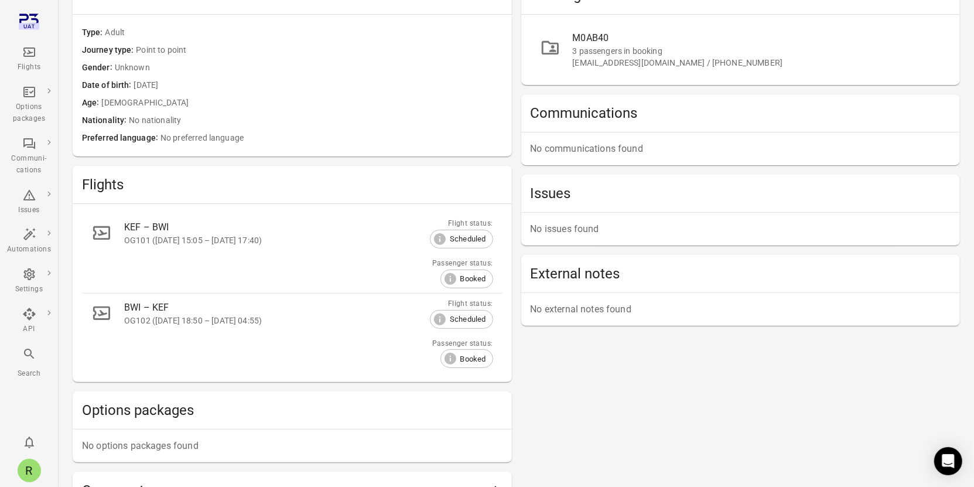
scroll to position [247, 0]
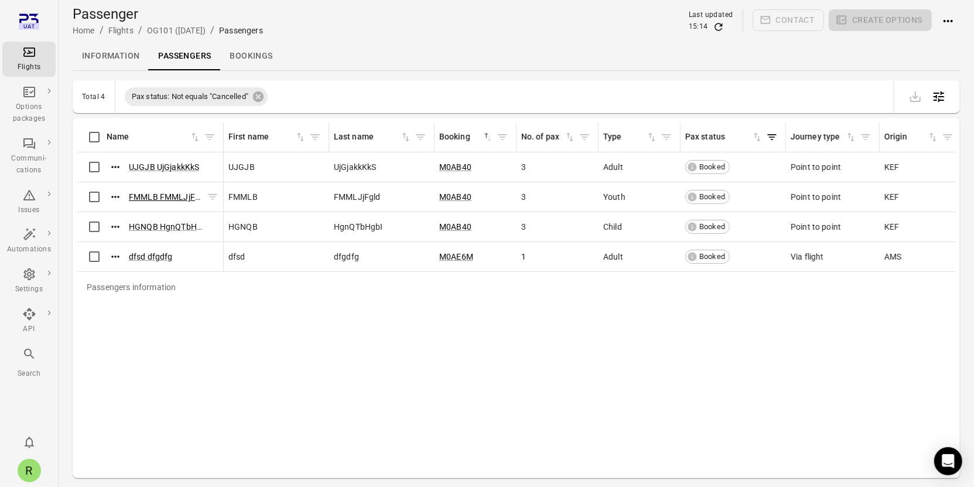
click at [156, 198] on link "FMMLB FMMLJjFgld" at bounding box center [167, 196] width 77 height 9
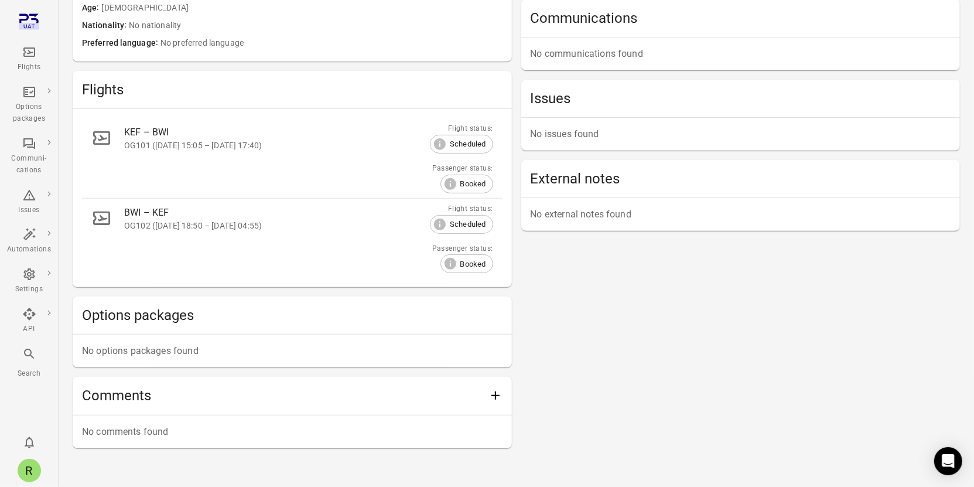
scroll to position [224, 0]
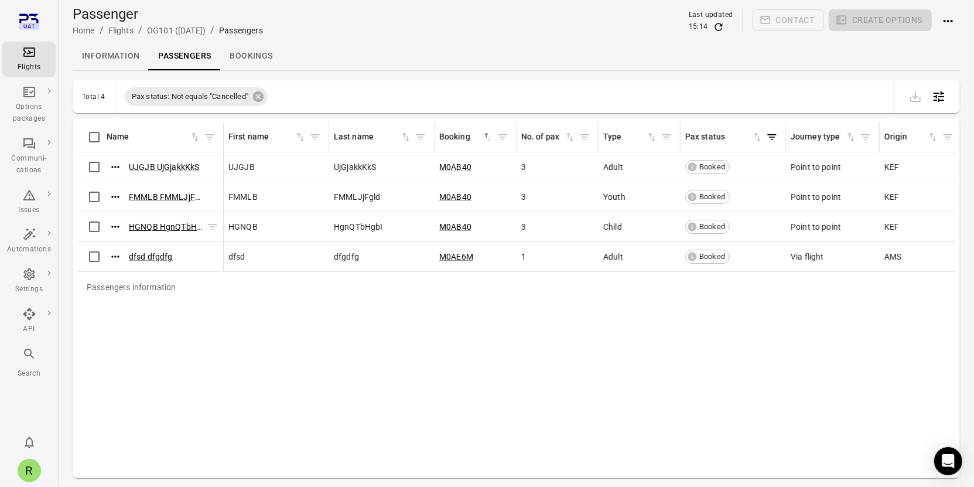
click at [163, 225] on link "HGNQB HgnQTbHgbI" at bounding box center [169, 226] width 80 height 9
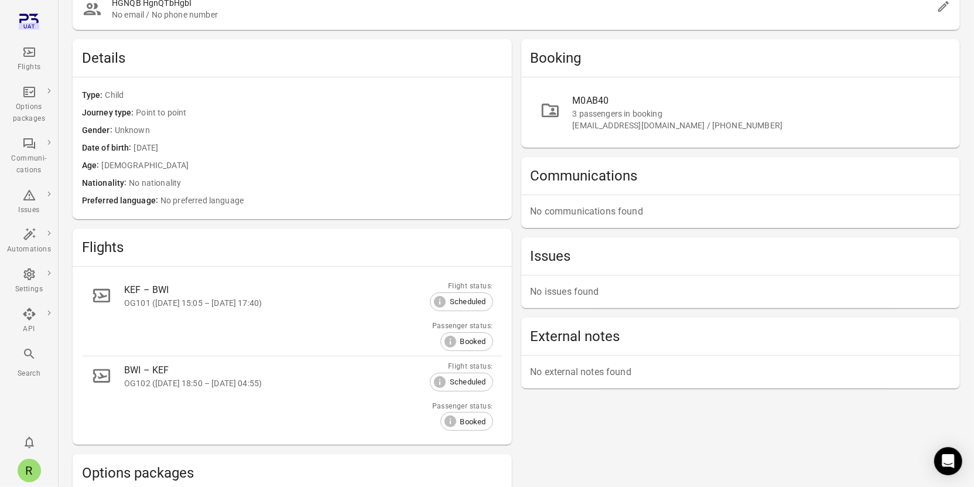
scroll to position [247, 0]
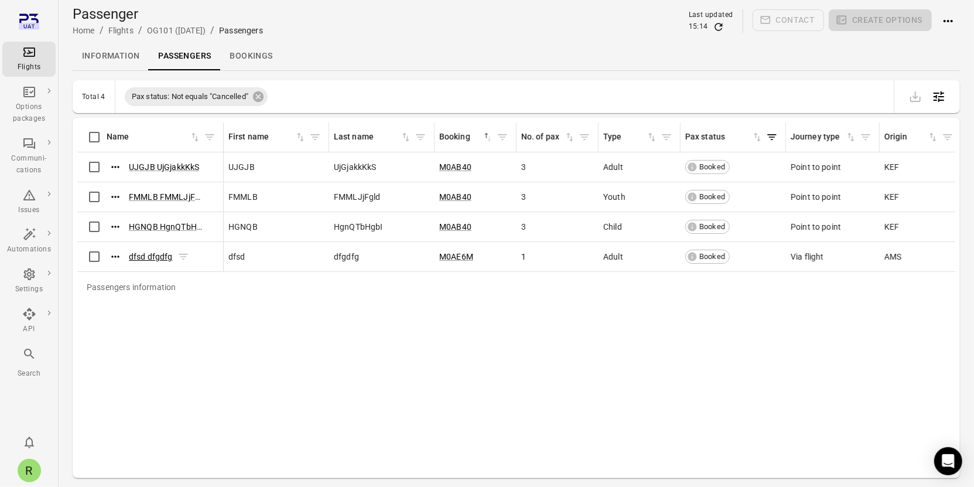
click at [163, 252] on link "dfsd dfgdfg" at bounding box center [151, 256] width 44 height 9
